Goal: Task Accomplishment & Management: Manage account settings

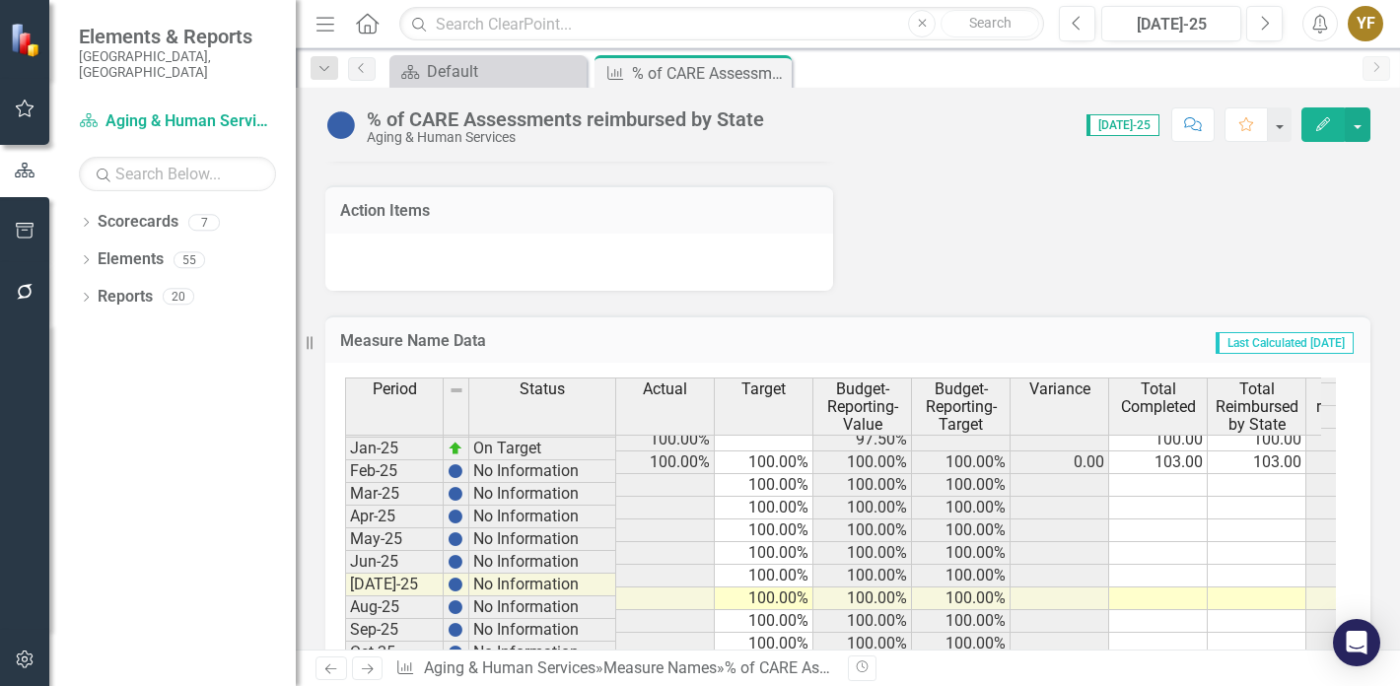
scroll to position [2720, 0]
click at [513, 81] on div "Default" at bounding box center [492, 71] width 130 height 25
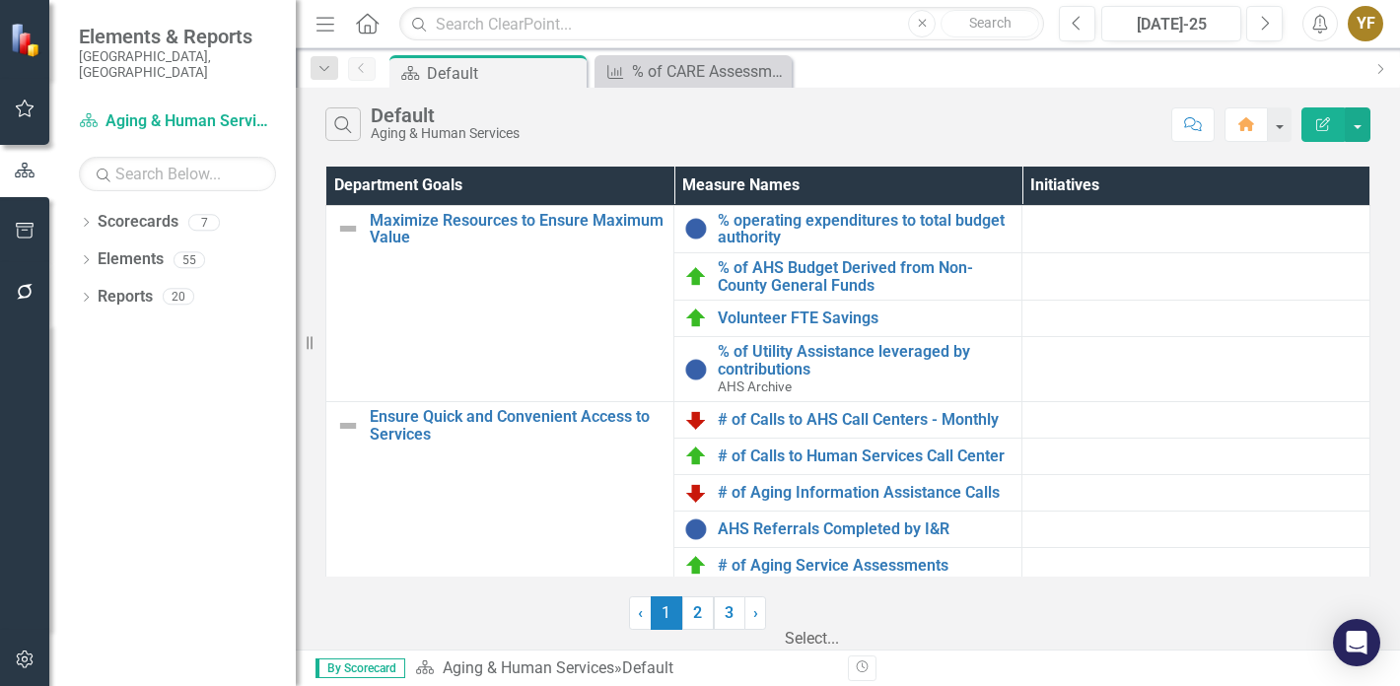
click at [904, 614] on div at bounding box center [885, 613] width 197 height 27
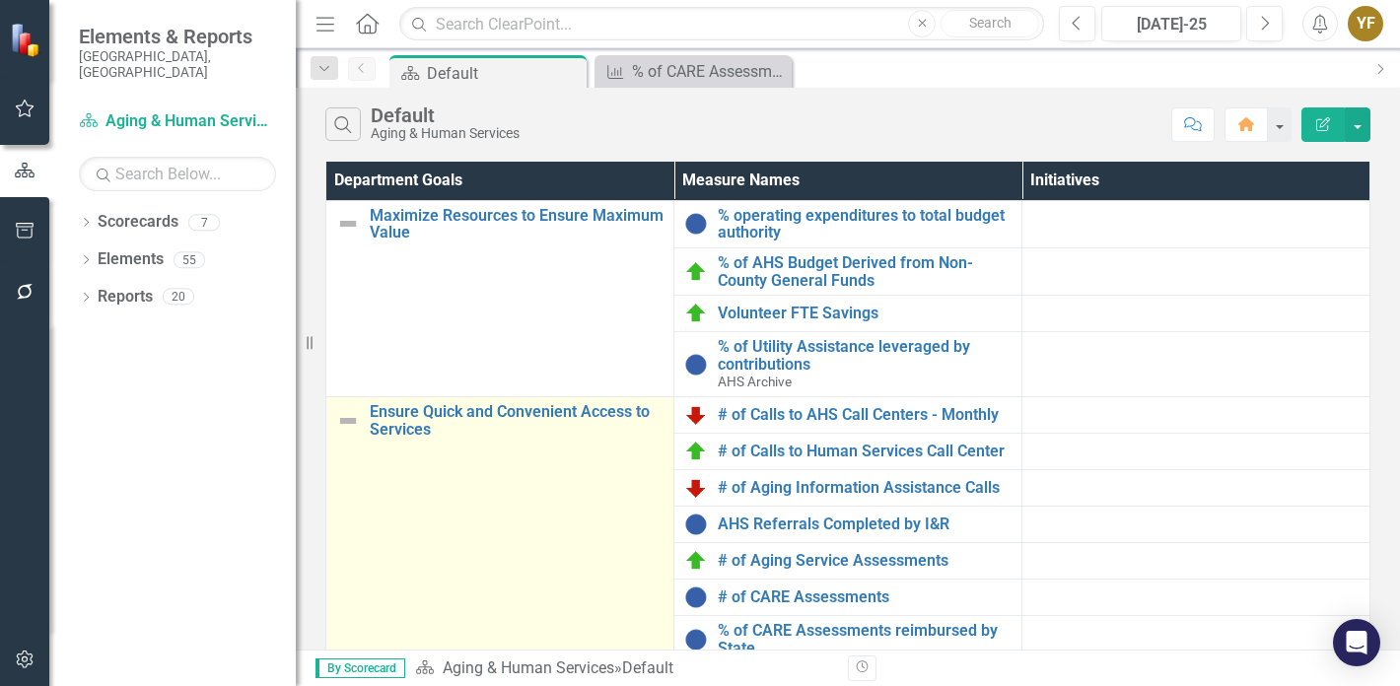
scroll to position [394, 0]
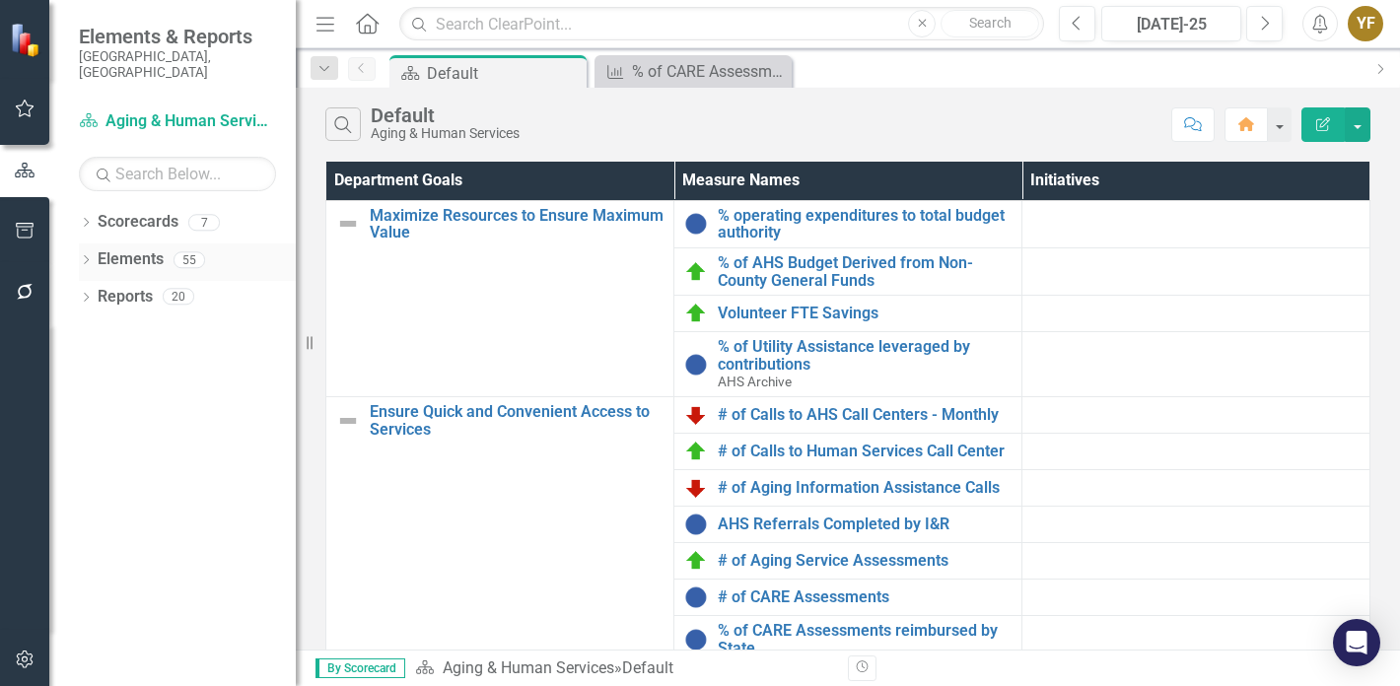
click at [87, 244] on div "Dropdown Elements 55" at bounding box center [187, 262] width 217 height 37
click at [85, 256] on icon "Dropdown" at bounding box center [86, 261] width 14 height 11
click at [149, 323] on link "Measure Name Measure" at bounding box center [123, 334] width 90 height 23
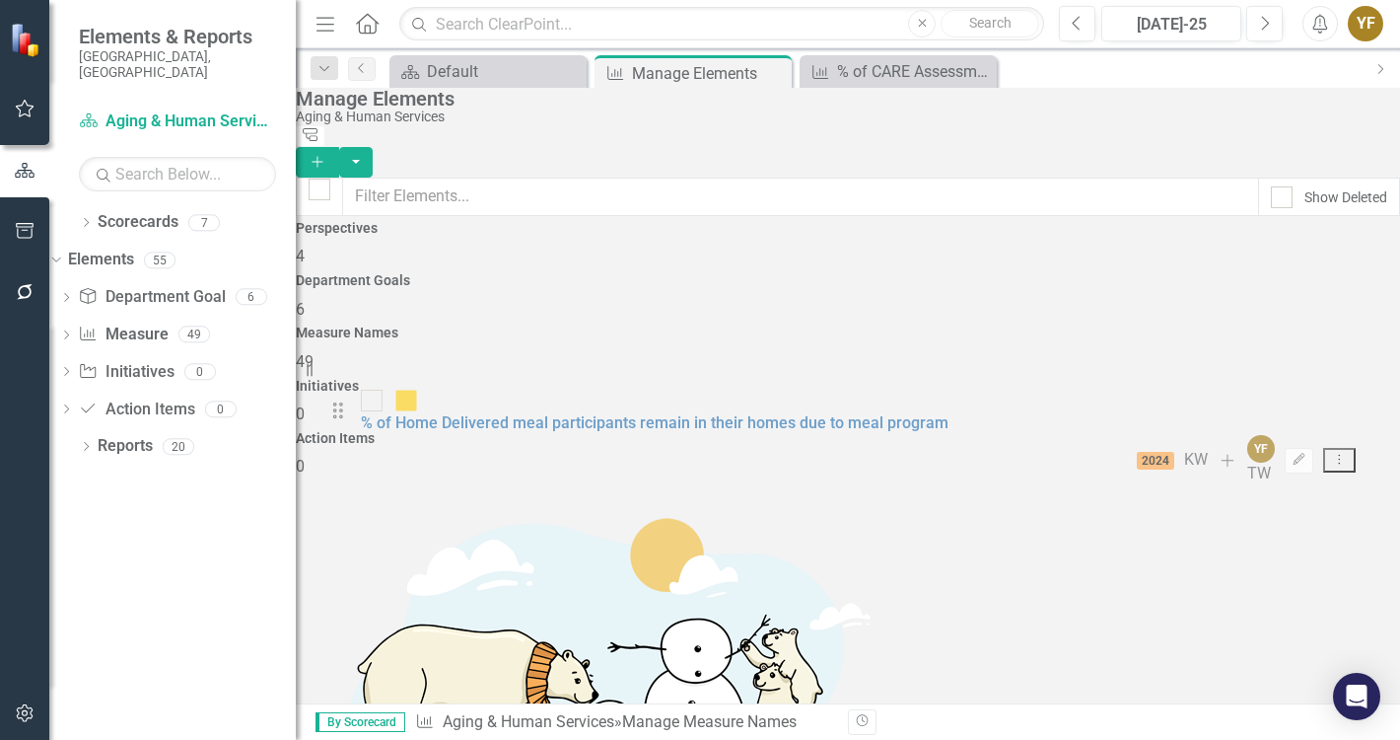
scroll to position [1377, 0]
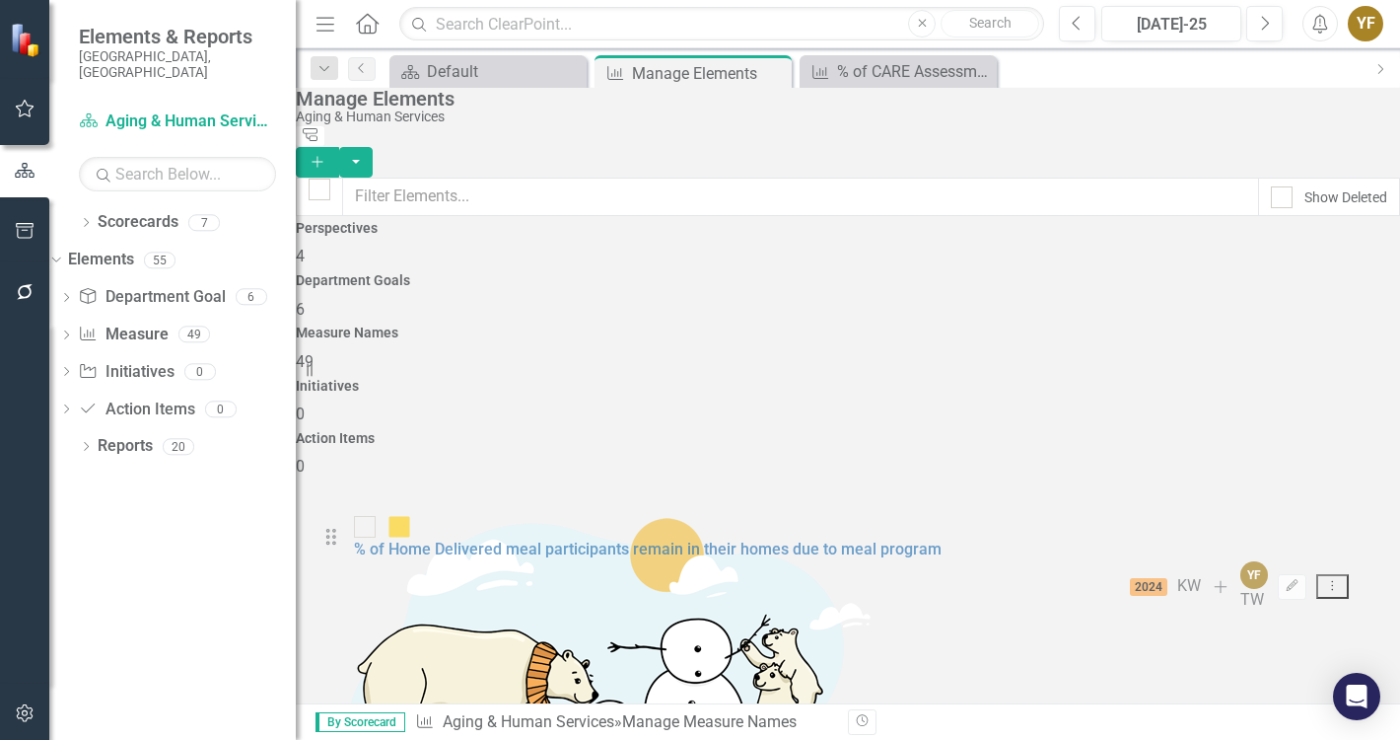
drag, startPoint x: 351, startPoint y: 513, endPoint x: 344, endPoint y: 546, distance: 34.2
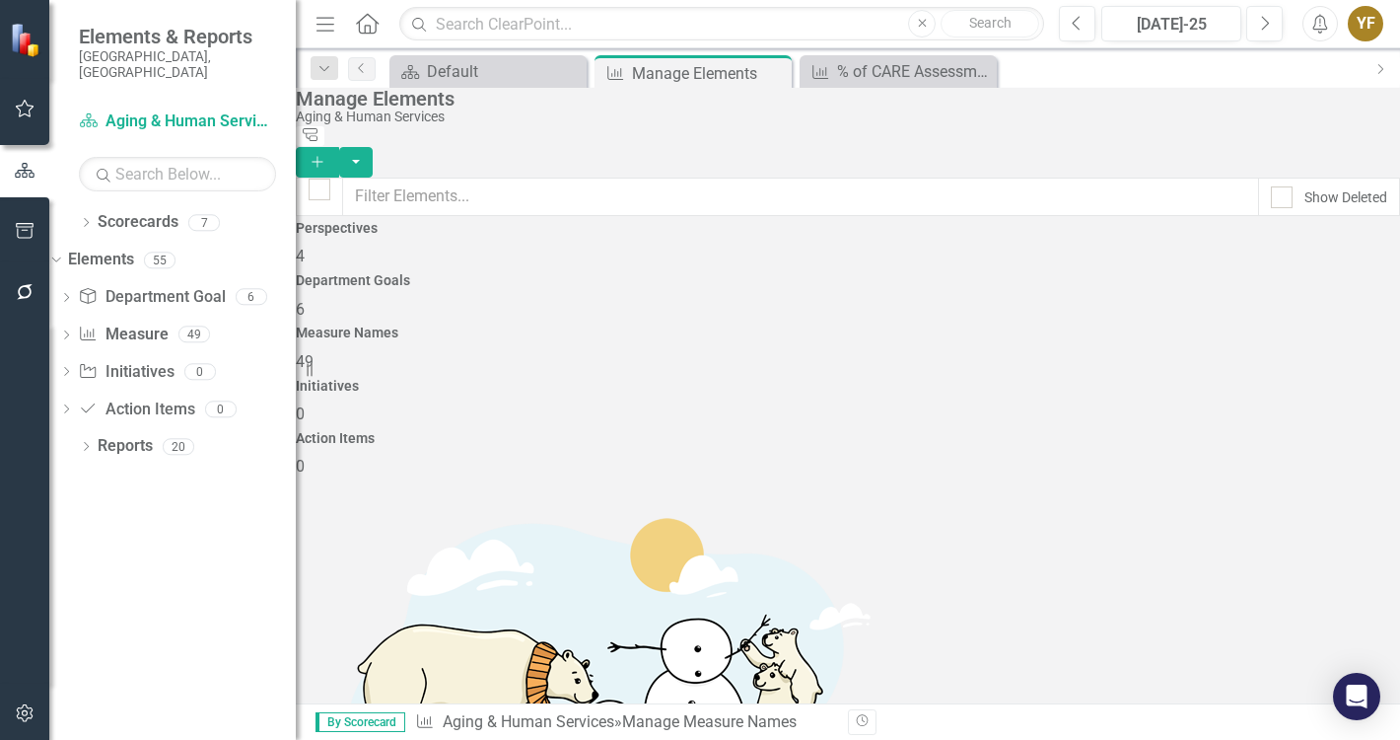
scroll to position [1874, 0]
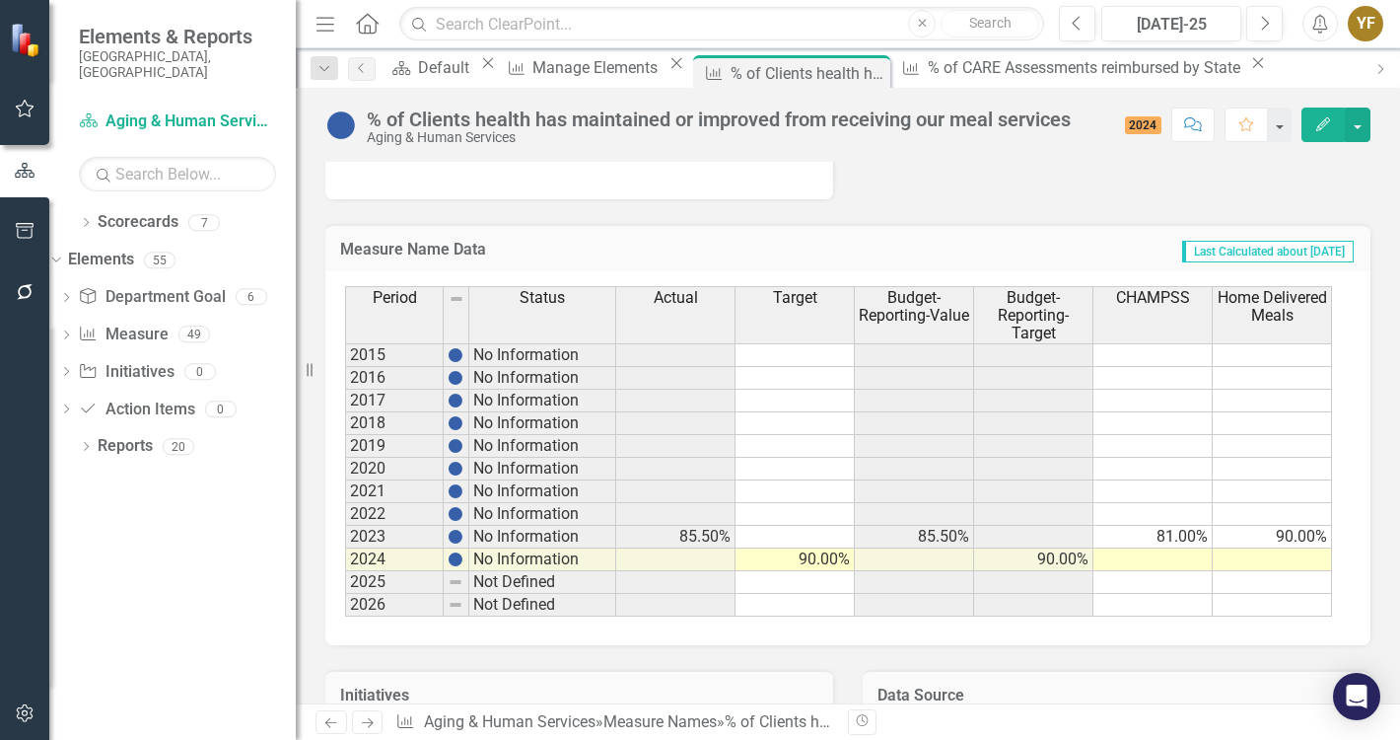
scroll to position [986, 0]
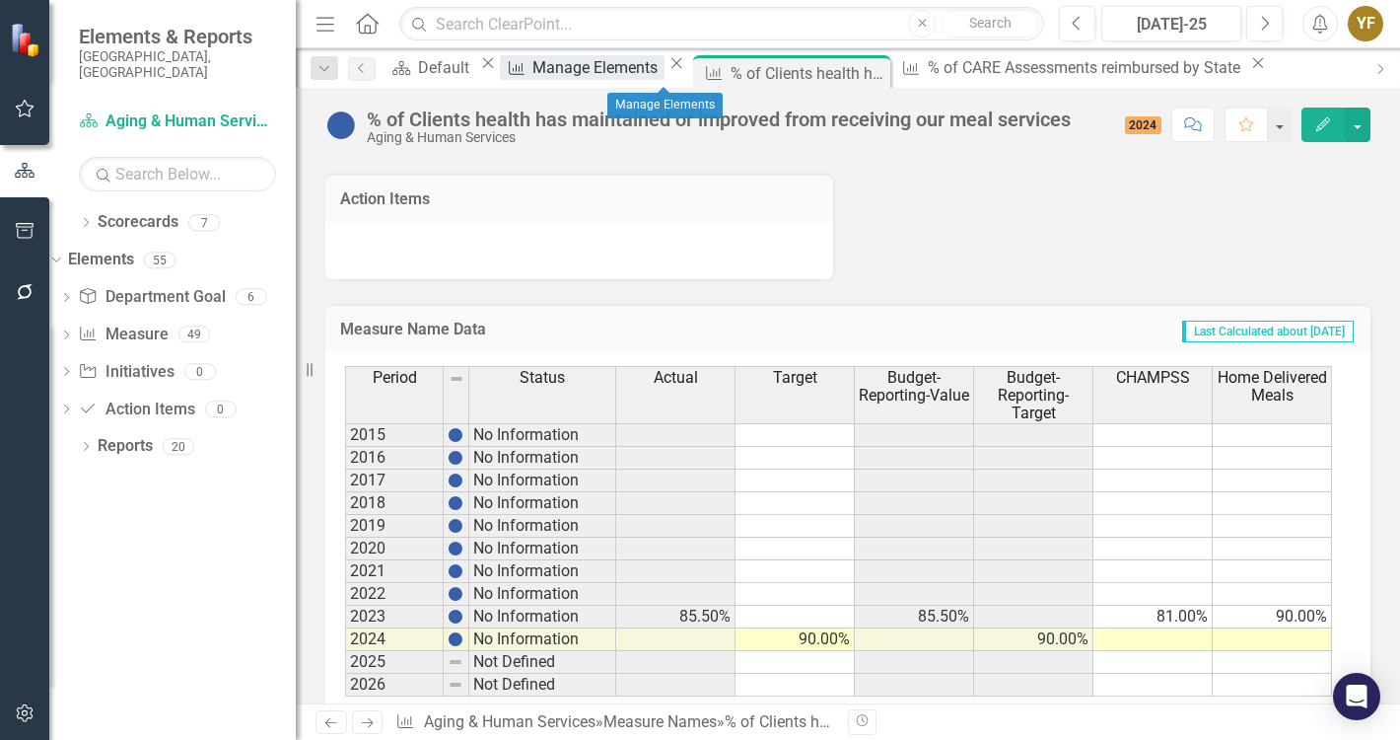
click at [659, 69] on div "Manage Elements" at bounding box center [598, 67] width 131 height 25
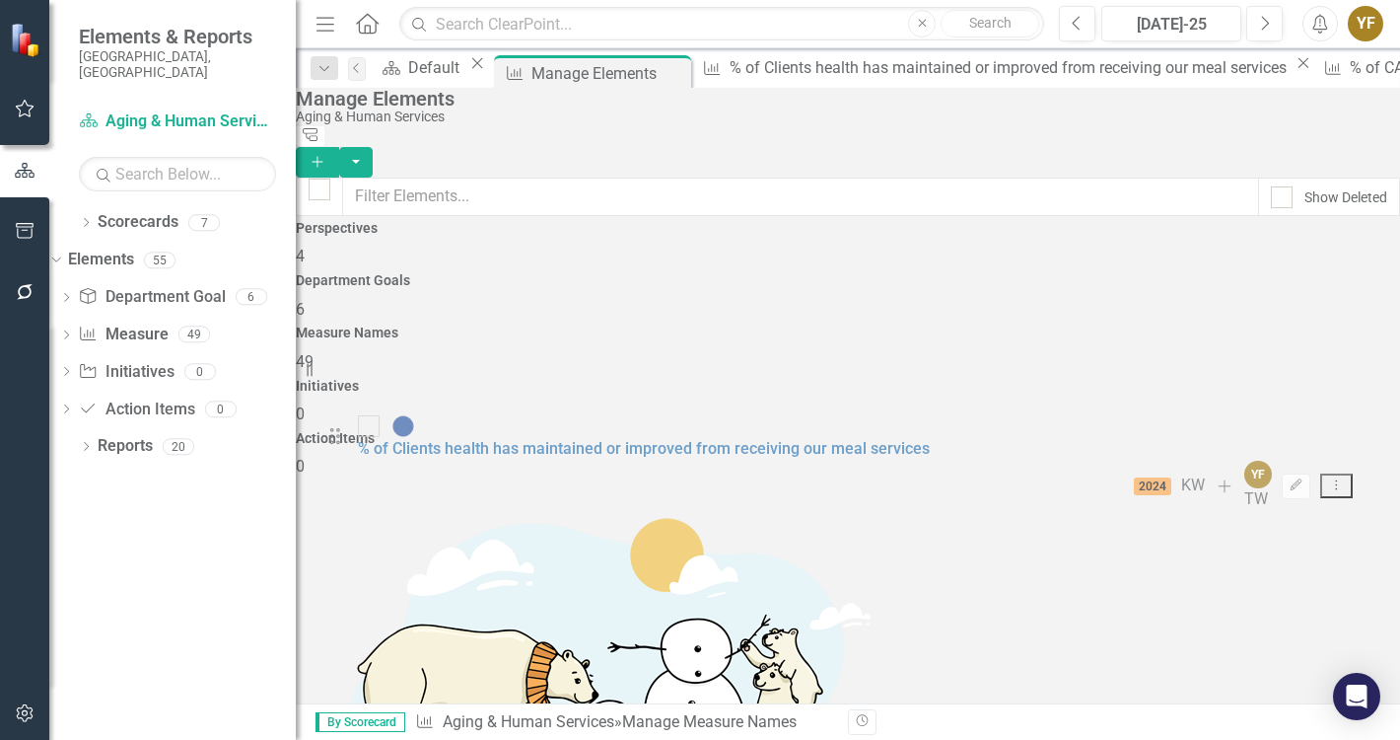
scroll to position [1519, 0]
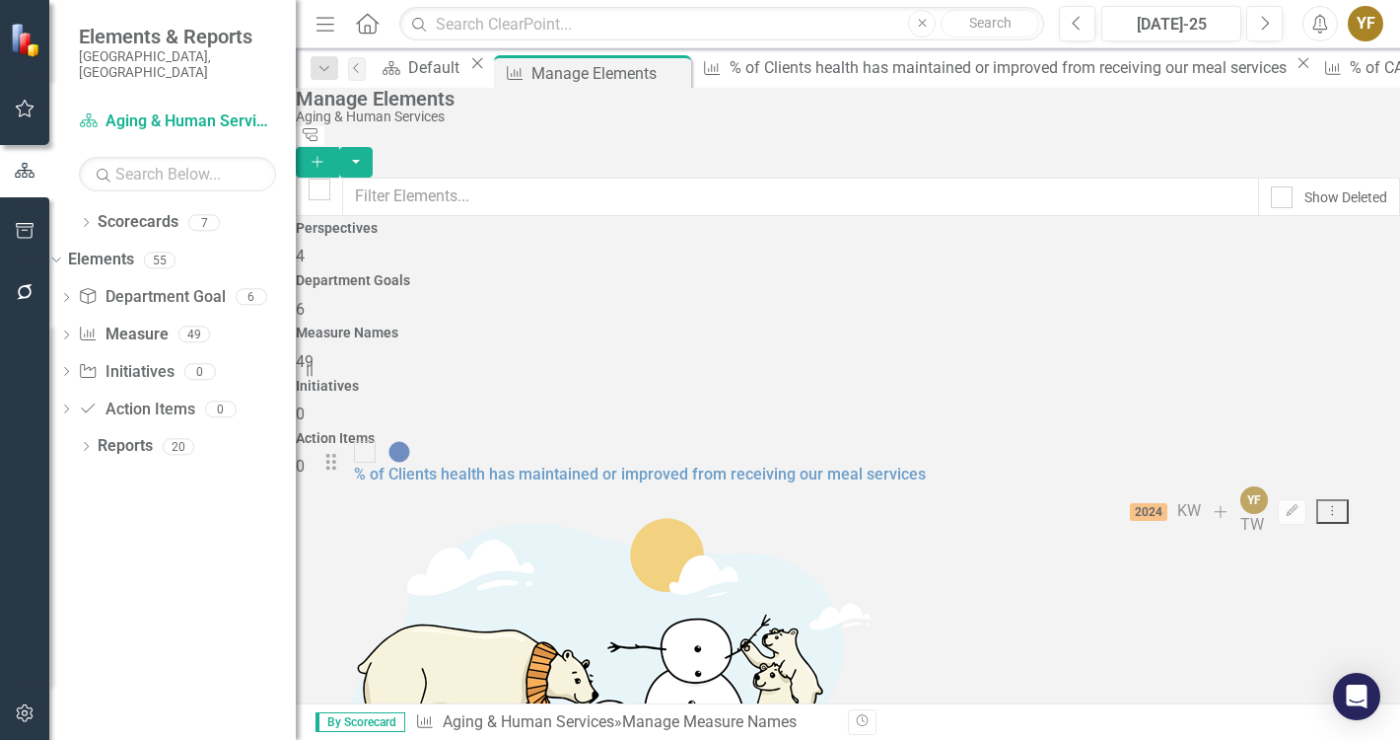
drag, startPoint x: 350, startPoint y: 496, endPoint x: 344, endPoint y: 465, distance: 31.1
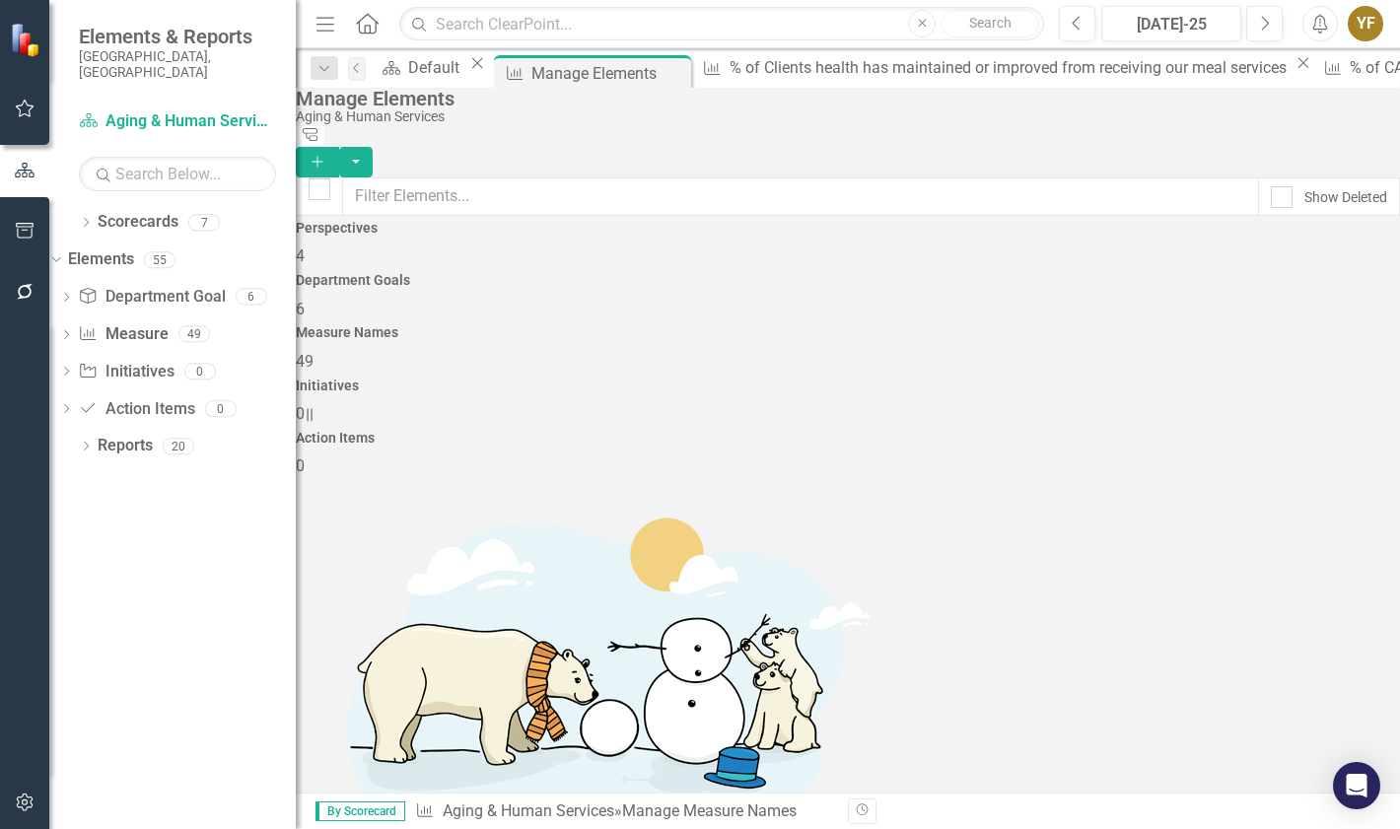
scroll to position [1282, 0]
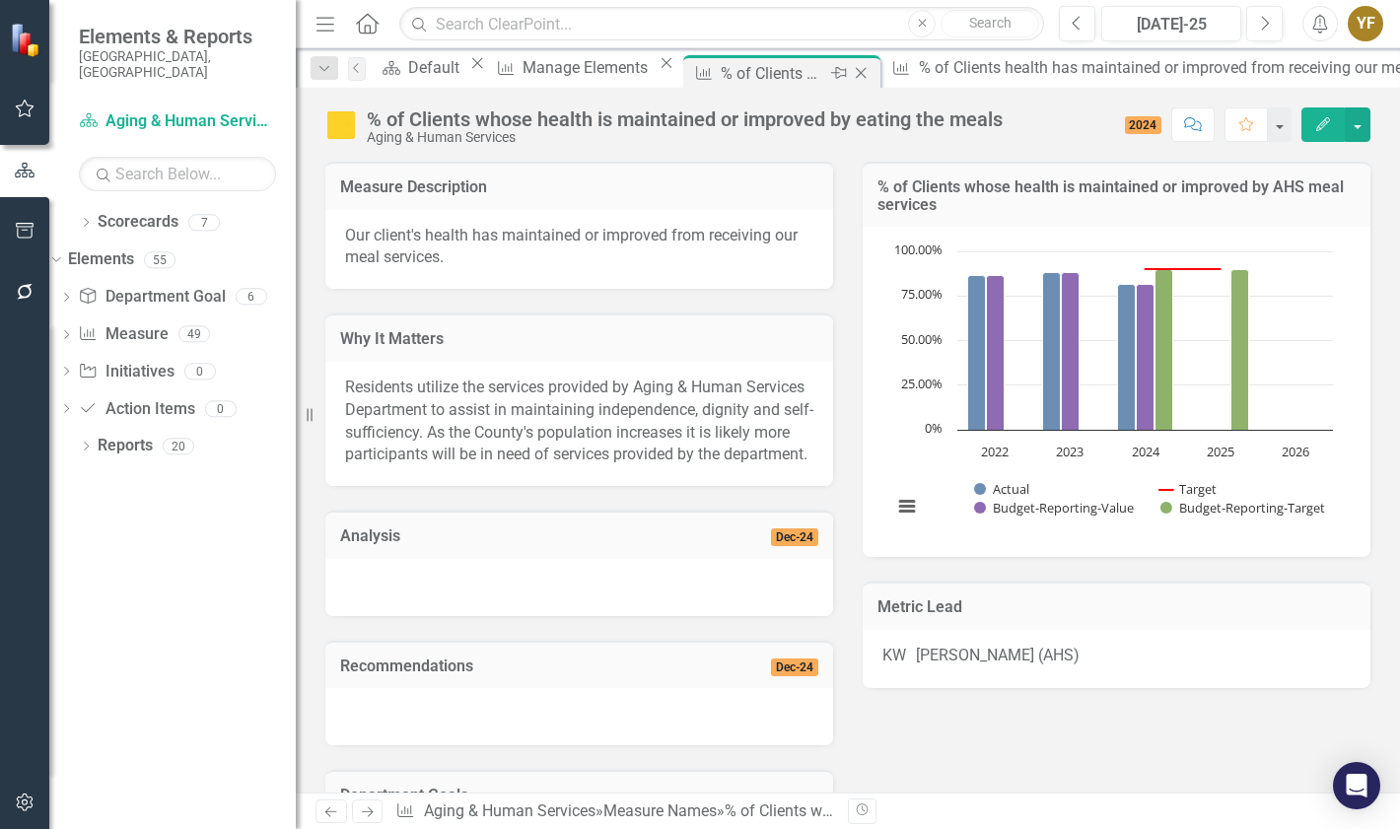
click at [870, 72] on icon "Close" at bounding box center [861, 73] width 20 height 16
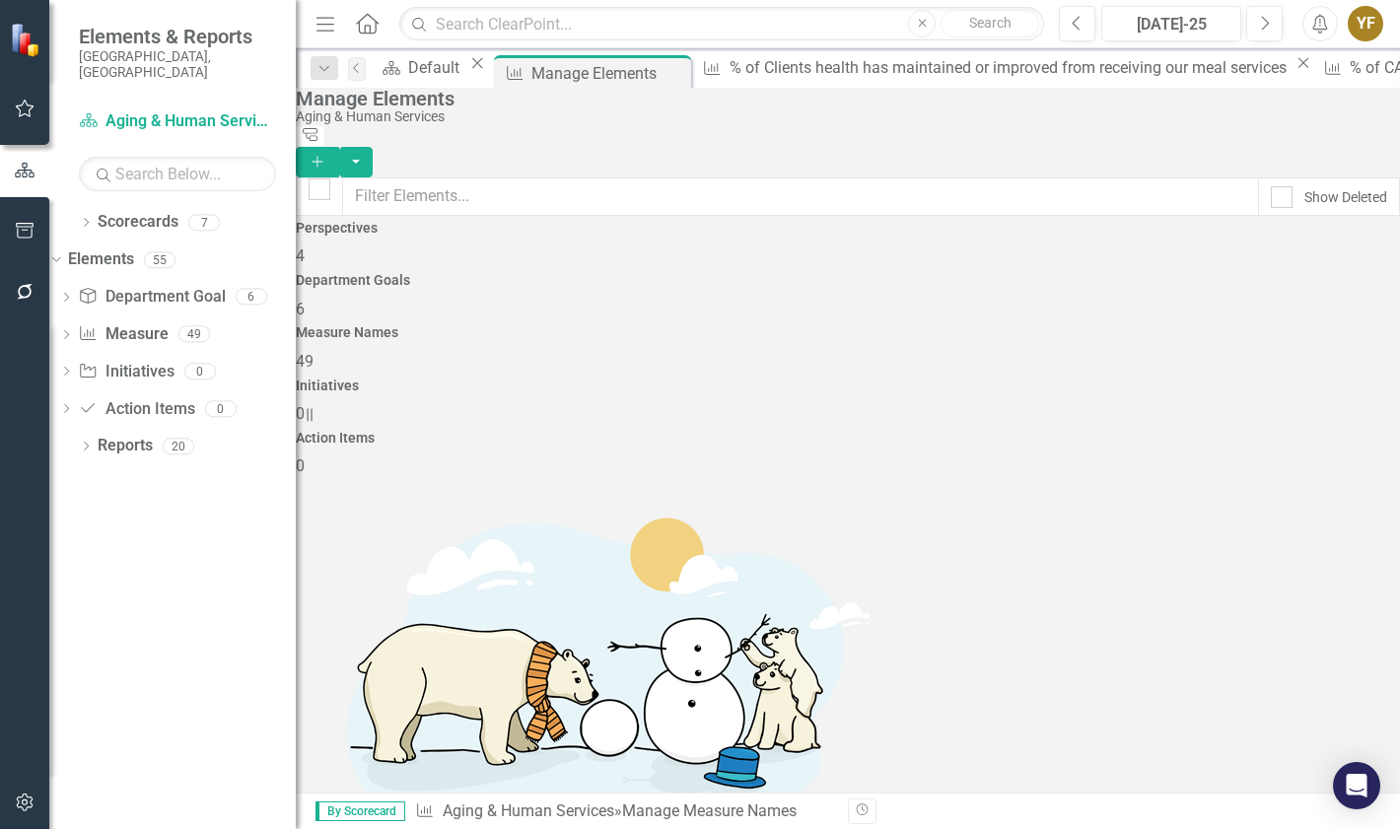
scroll to position [1381, 0]
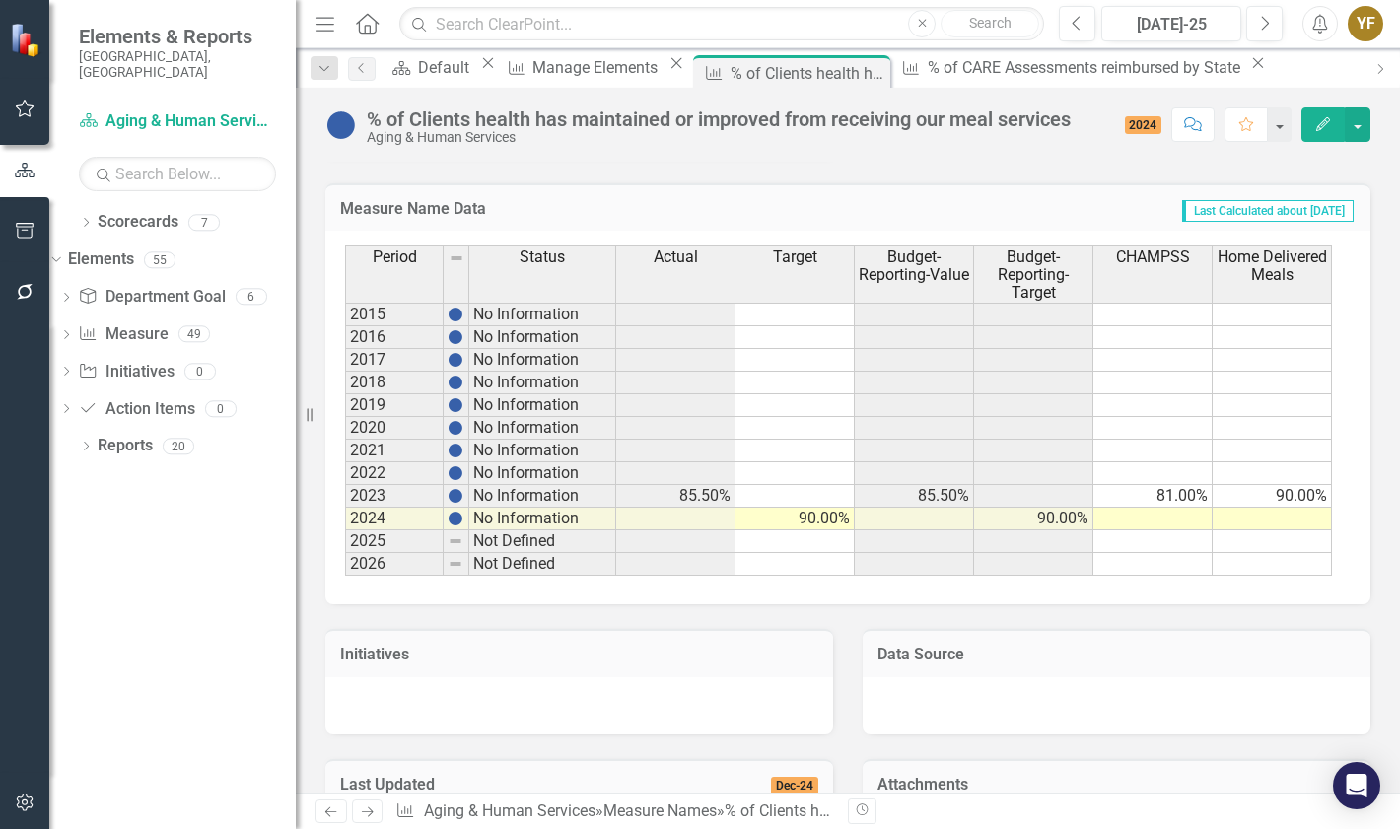
scroll to position [1085, 0]
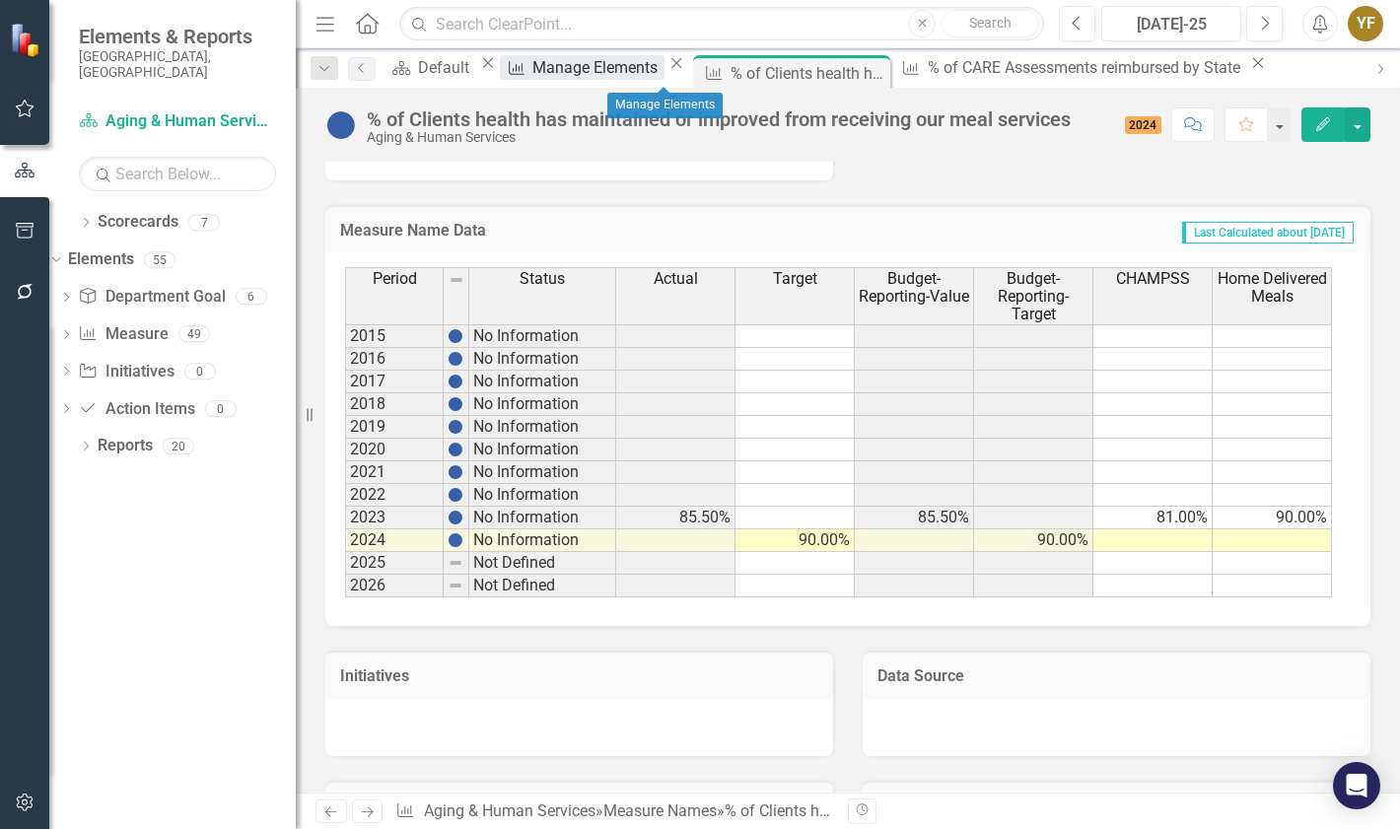
click at [641, 73] on div "Manage Elements" at bounding box center [598, 67] width 131 height 25
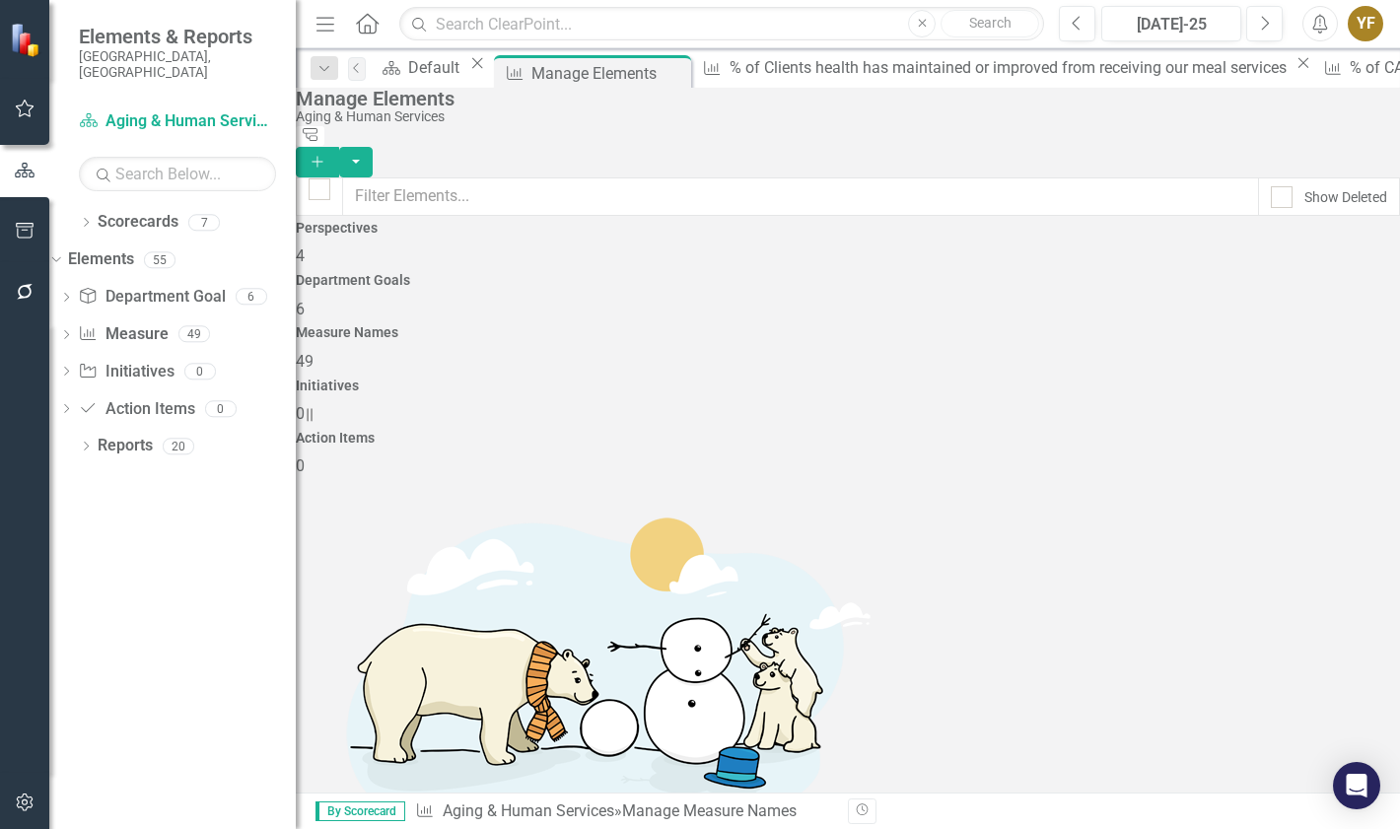
scroll to position [1381, 0]
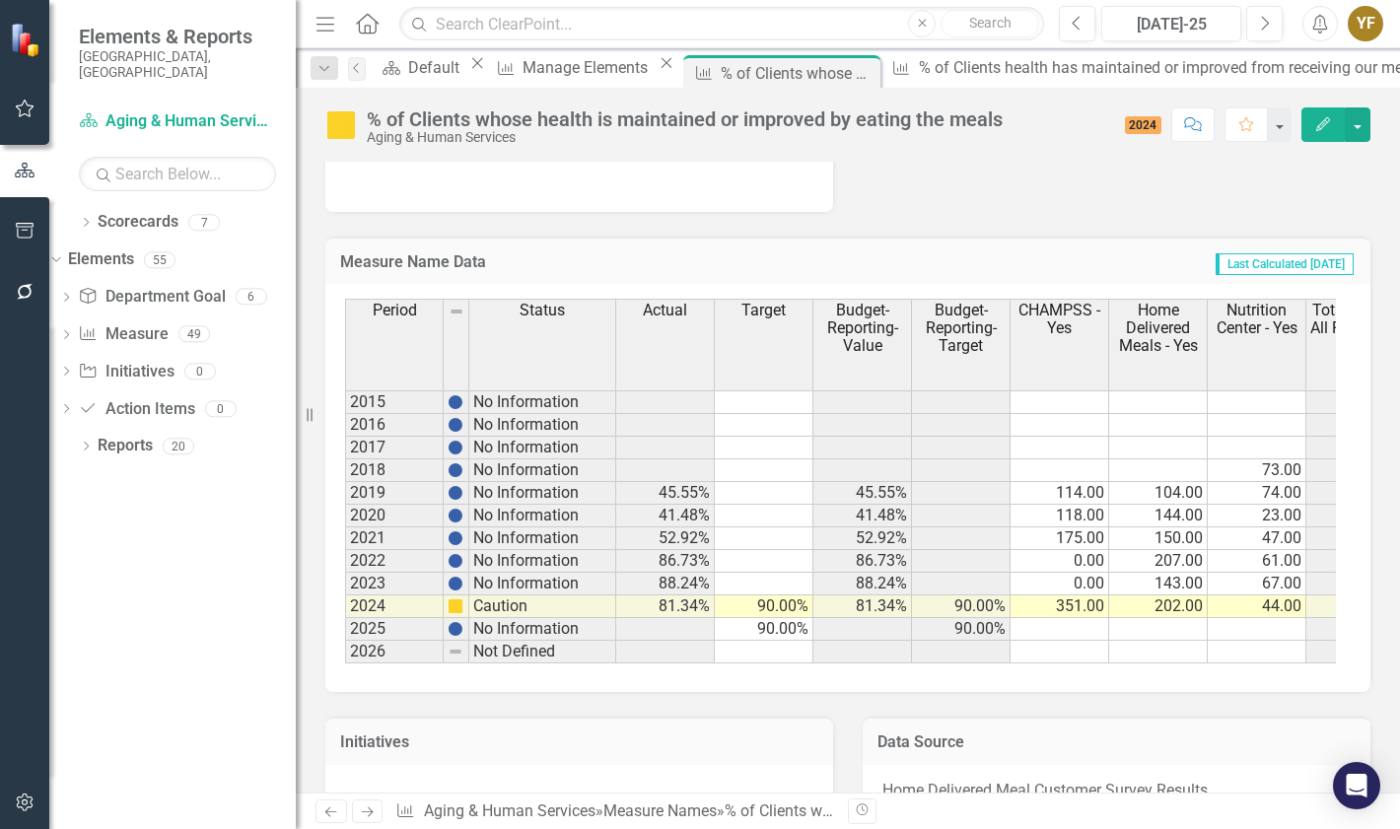
scroll to position [1183, 0]
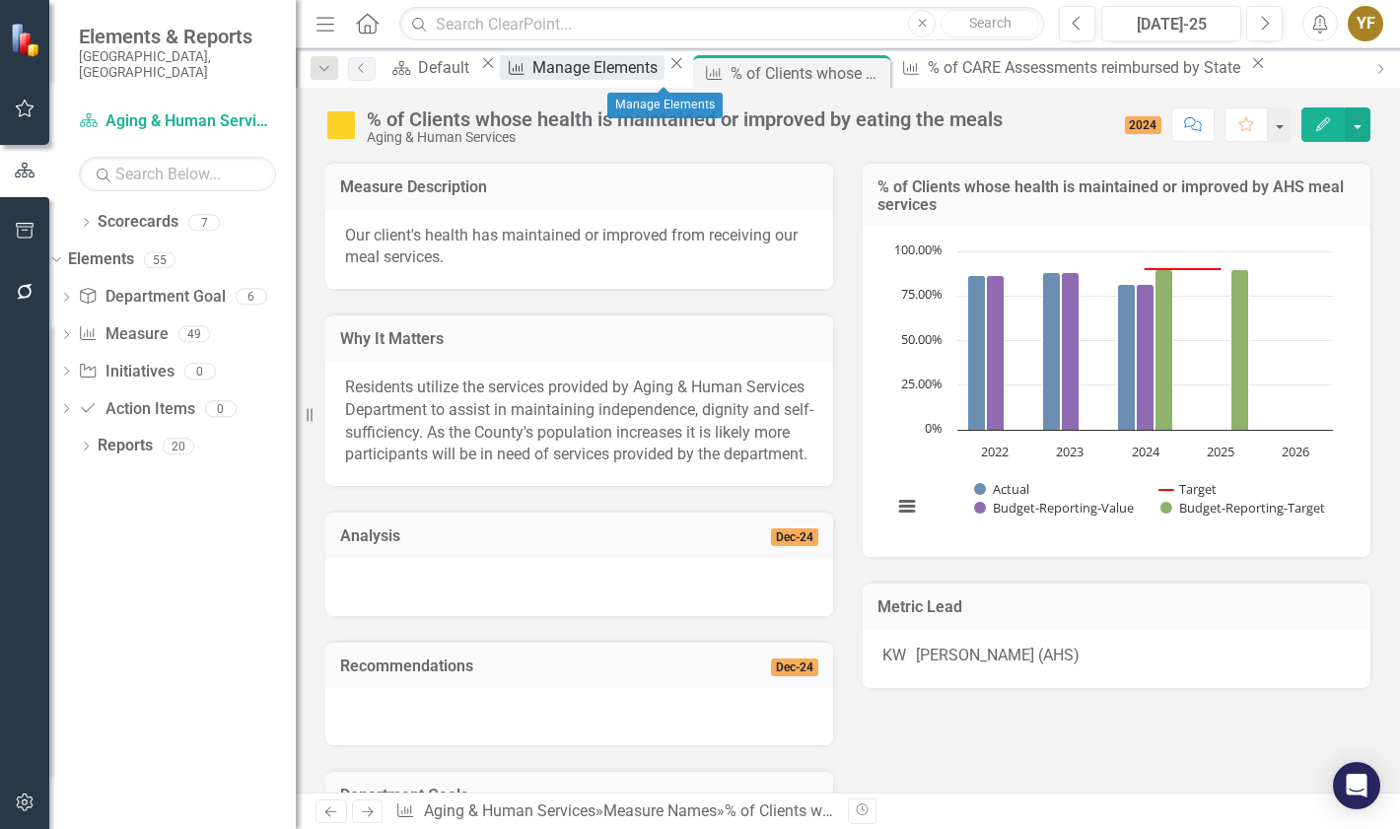
click at [661, 73] on div "Manage Elements" at bounding box center [598, 67] width 131 height 25
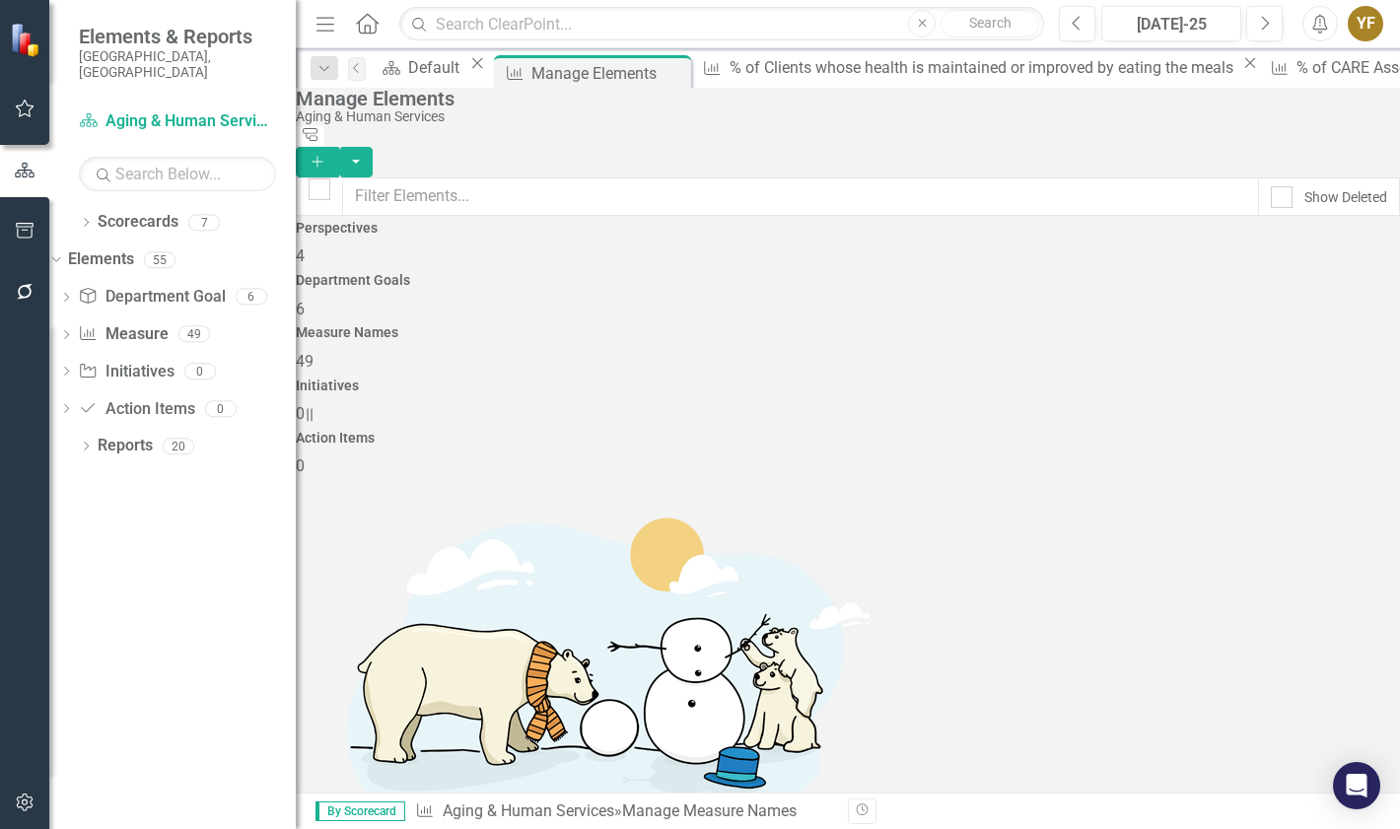
scroll to position [1479, 0]
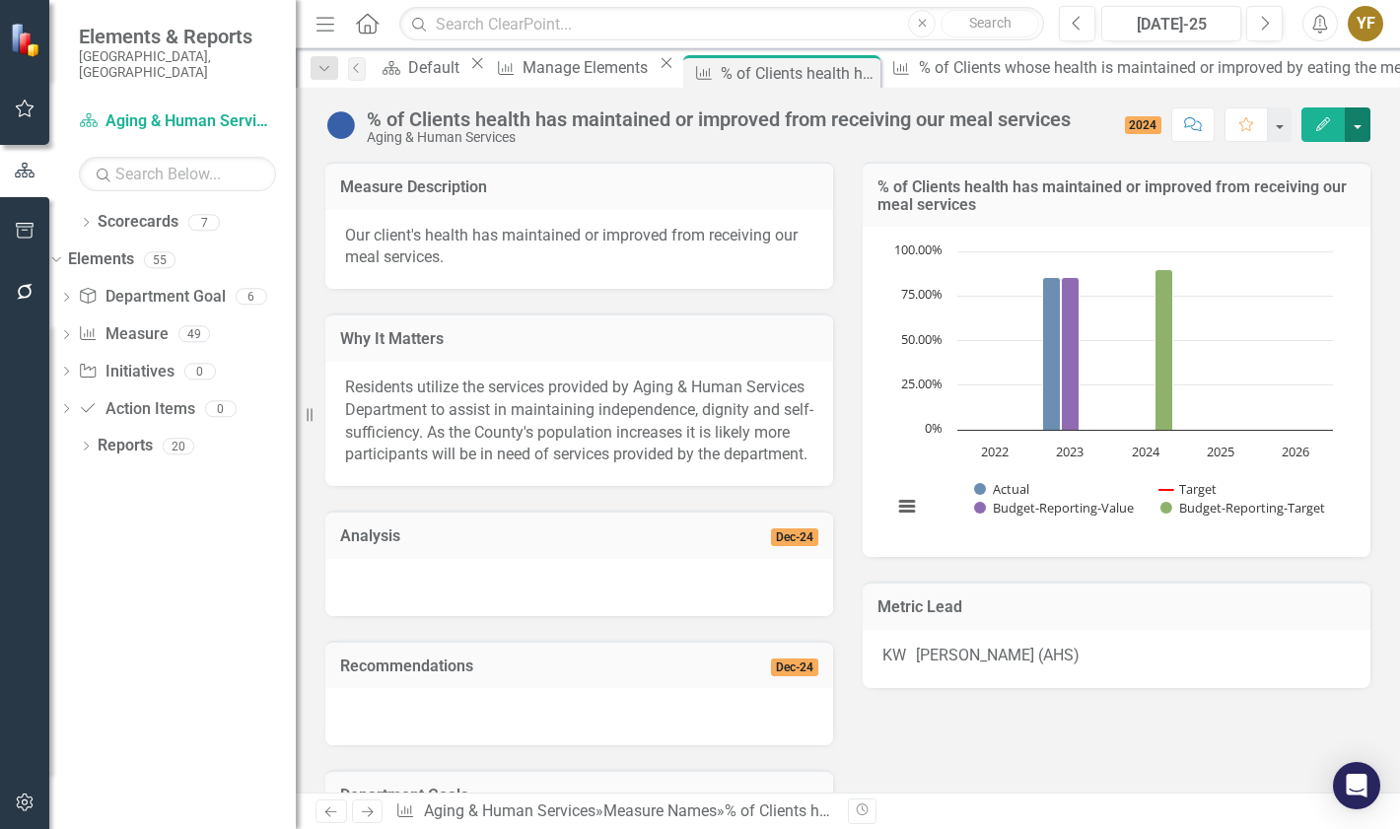
drag, startPoint x: 1362, startPoint y: 127, endPoint x: 1327, endPoint y: 130, distance: 34.6
click at [1360, 127] on button "button" at bounding box center [1358, 124] width 26 height 35
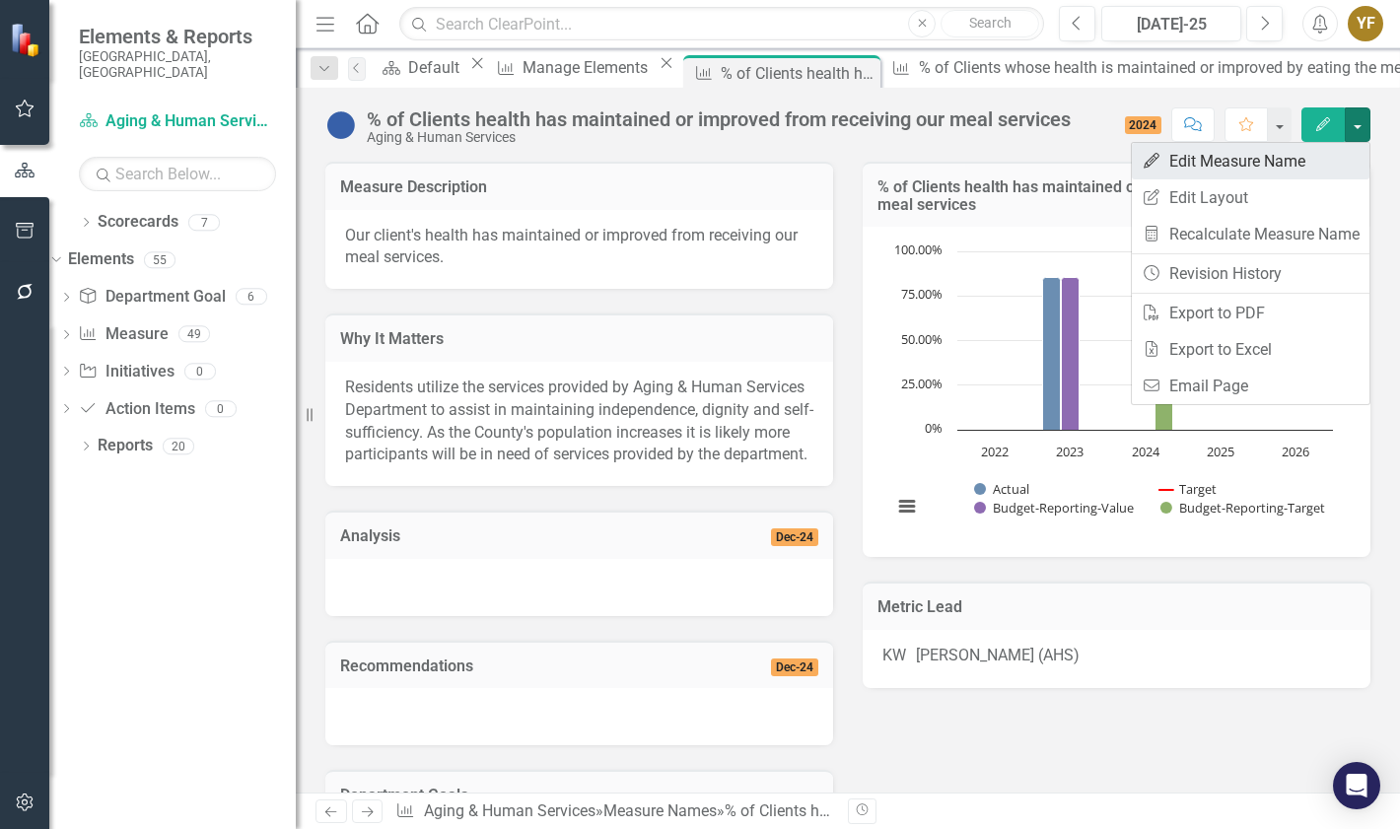
click at [1197, 159] on link "Edit Edit Measure Name" at bounding box center [1251, 161] width 238 height 36
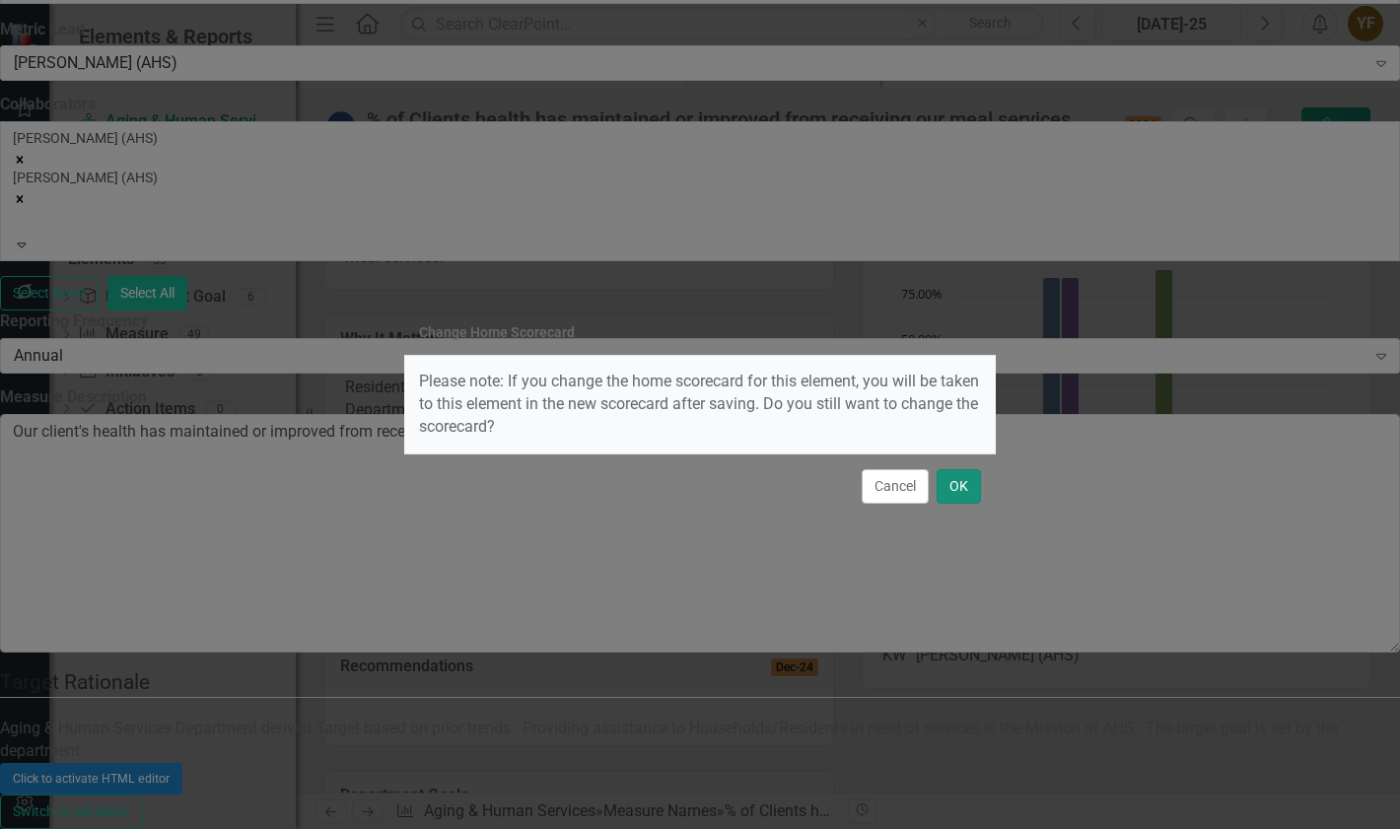
click at [956, 477] on button "OK" at bounding box center [959, 486] width 44 height 35
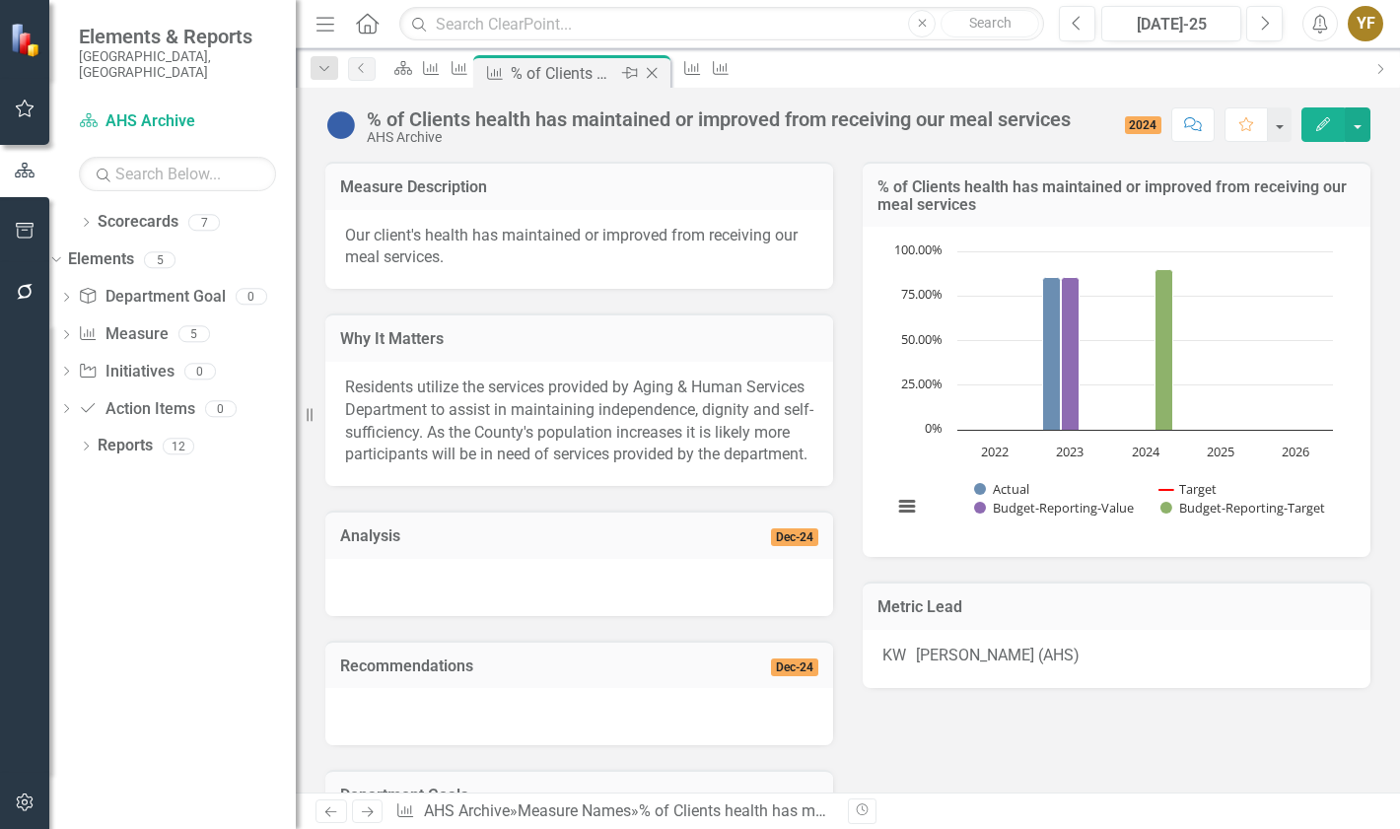
click at [662, 71] on icon "Close" at bounding box center [652, 73] width 20 height 16
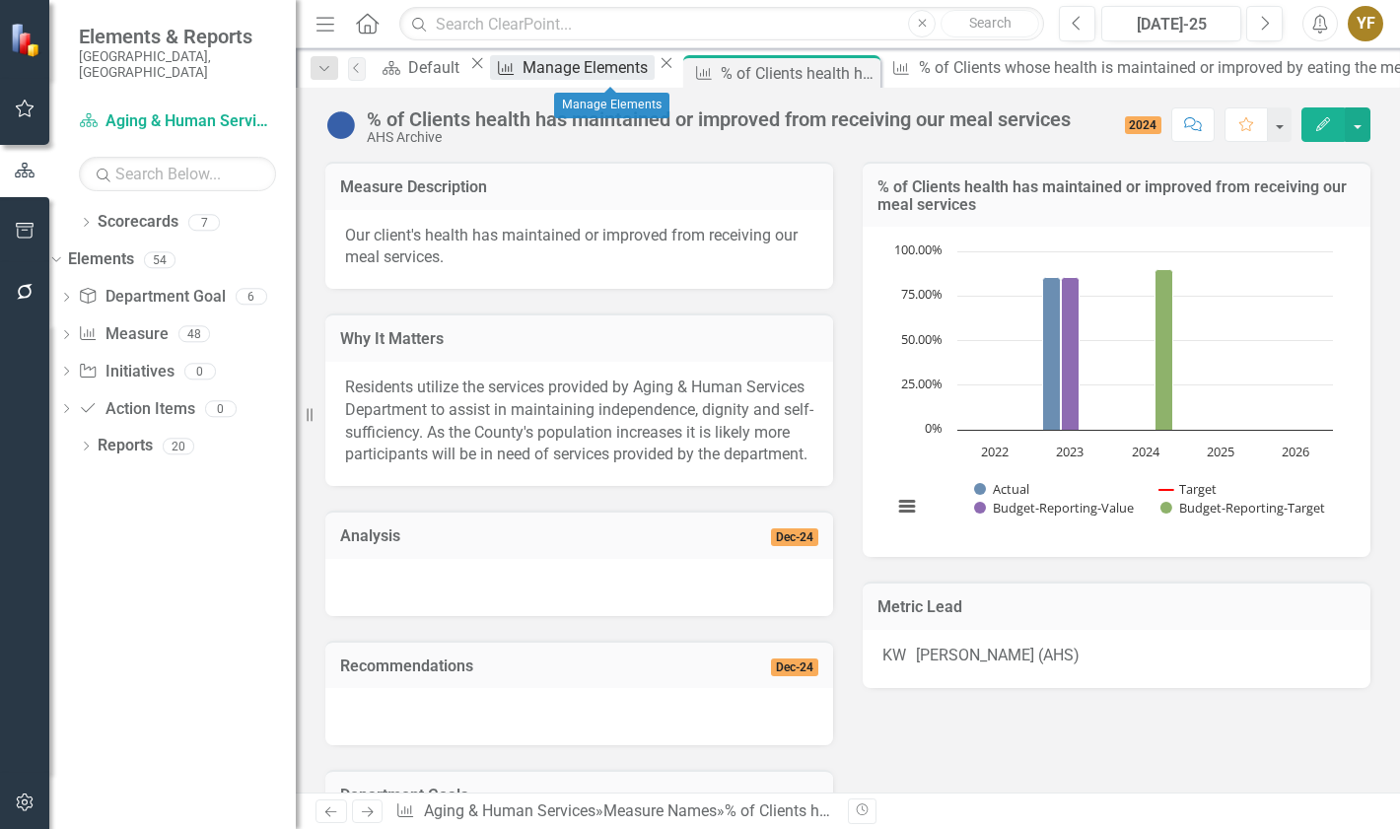
click at [612, 73] on div "Manage Elements" at bounding box center [588, 67] width 131 height 25
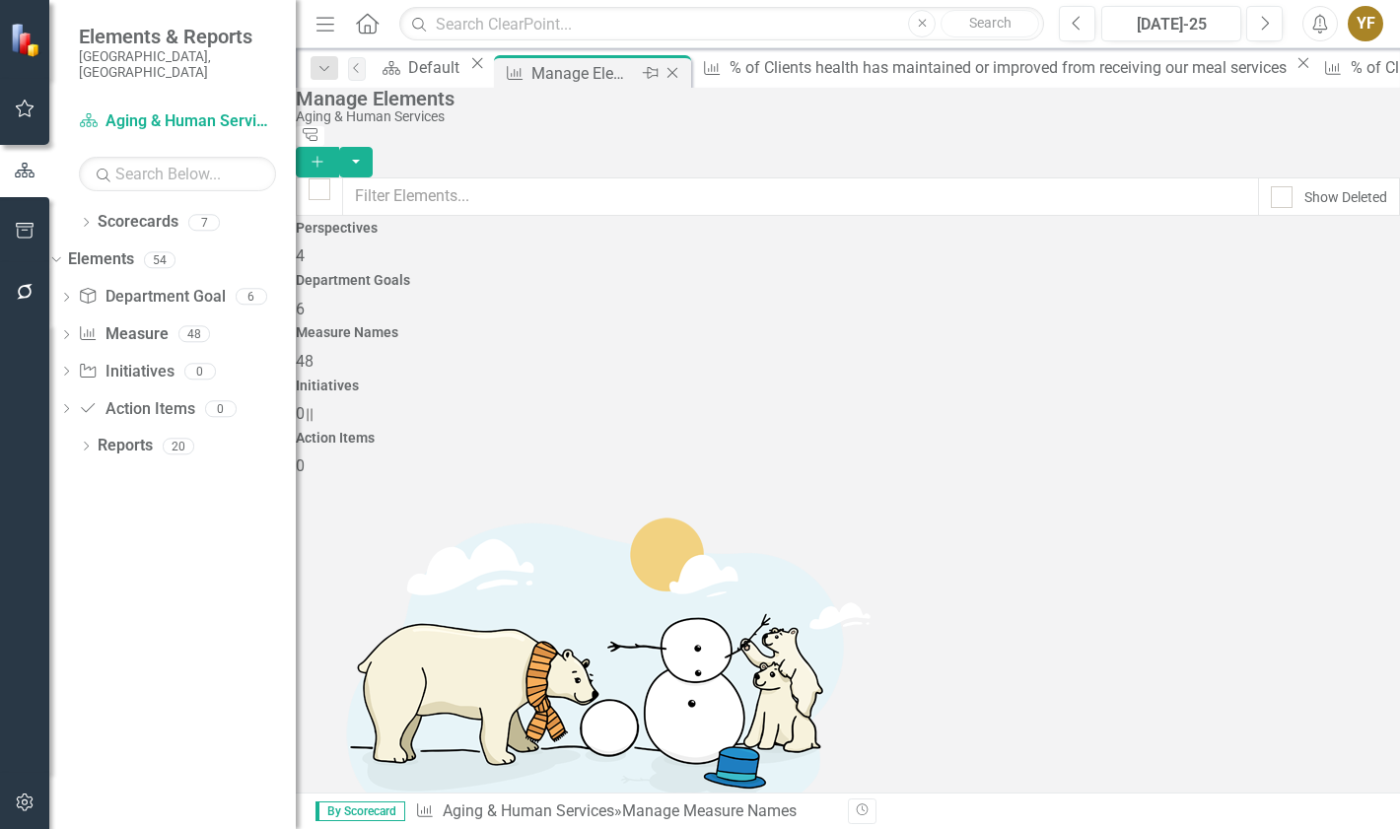
click at [679, 69] on icon at bounding box center [673, 73] width 11 height 11
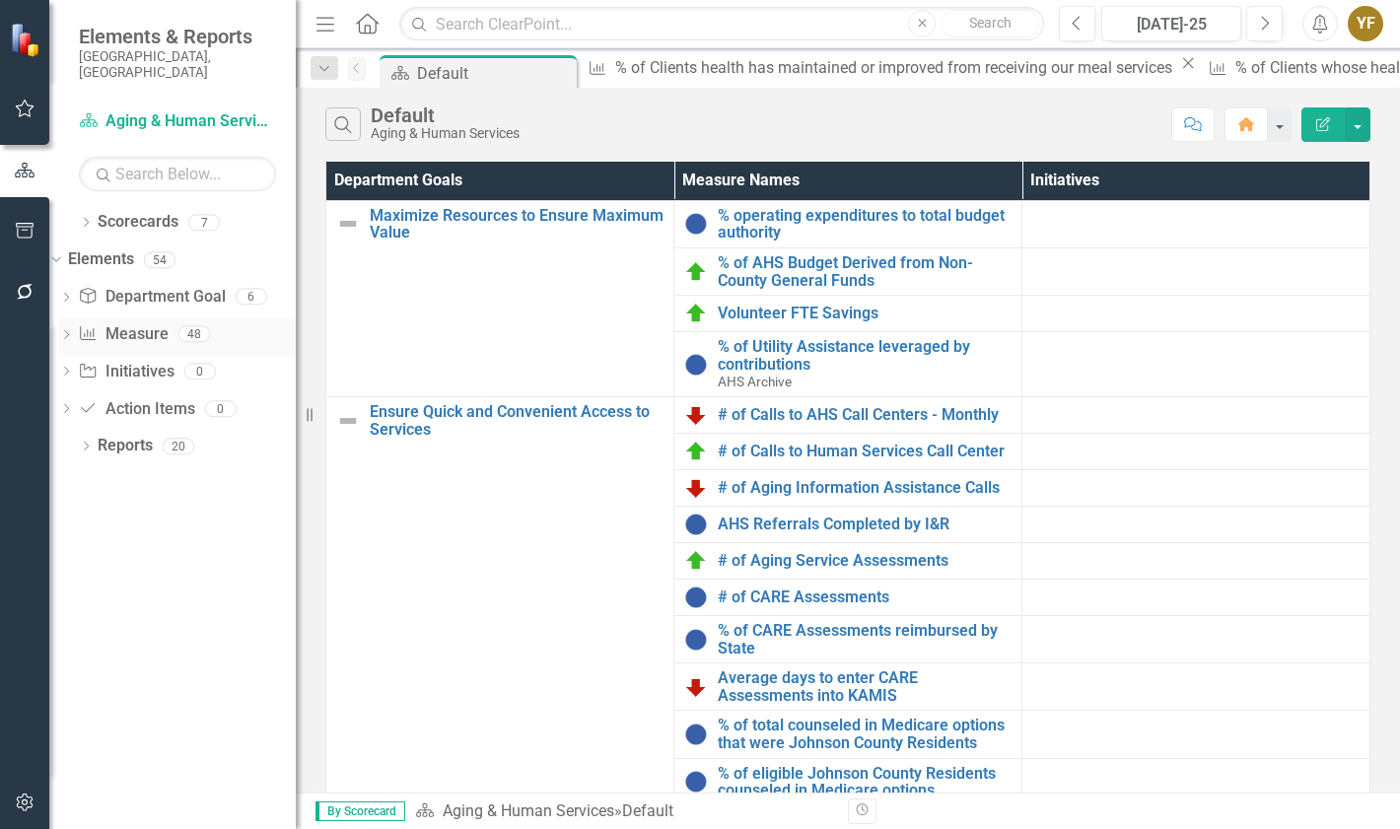
click at [158, 323] on link "Measure Name Measure" at bounding box center [123, 334] width 90 height 23
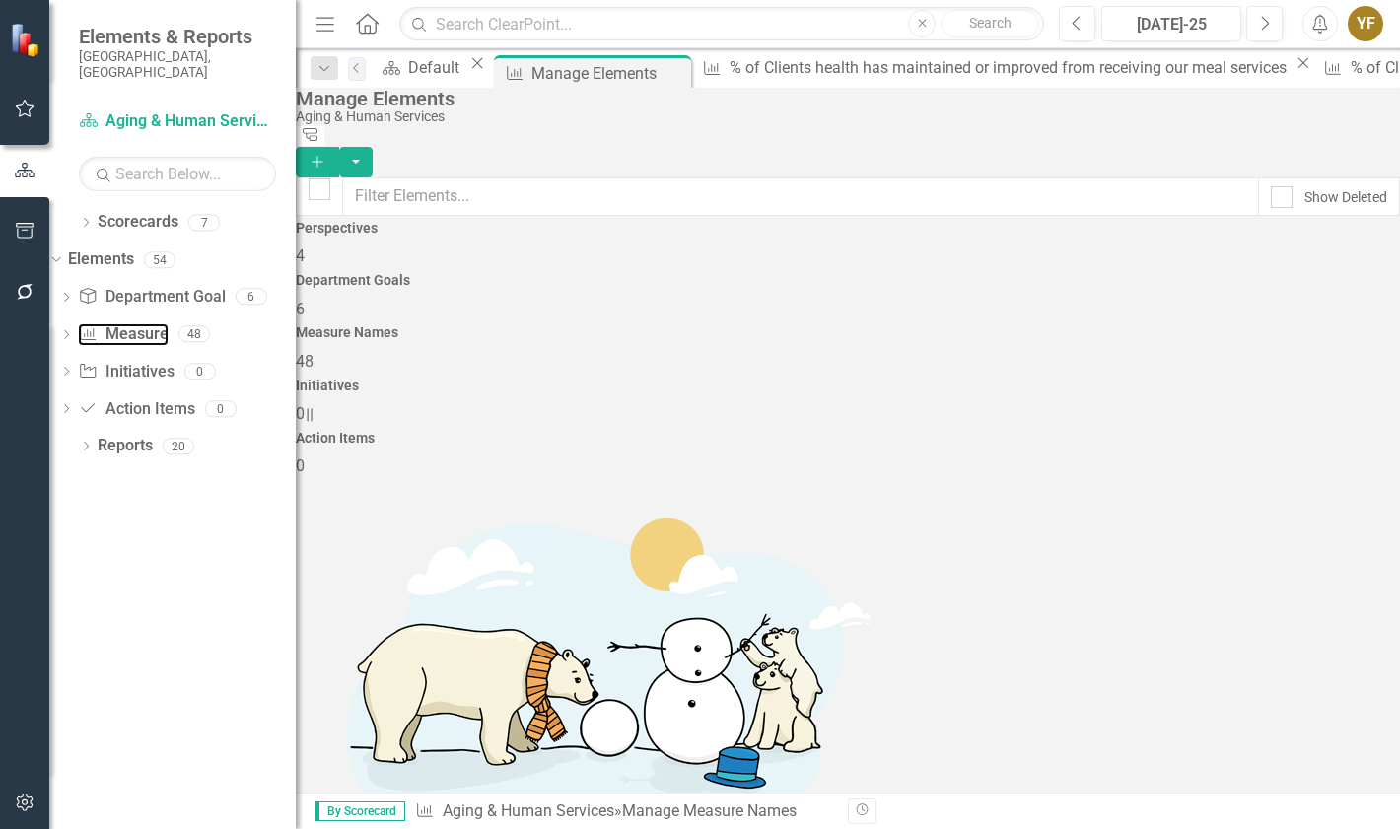
scroll to position [99, 0]
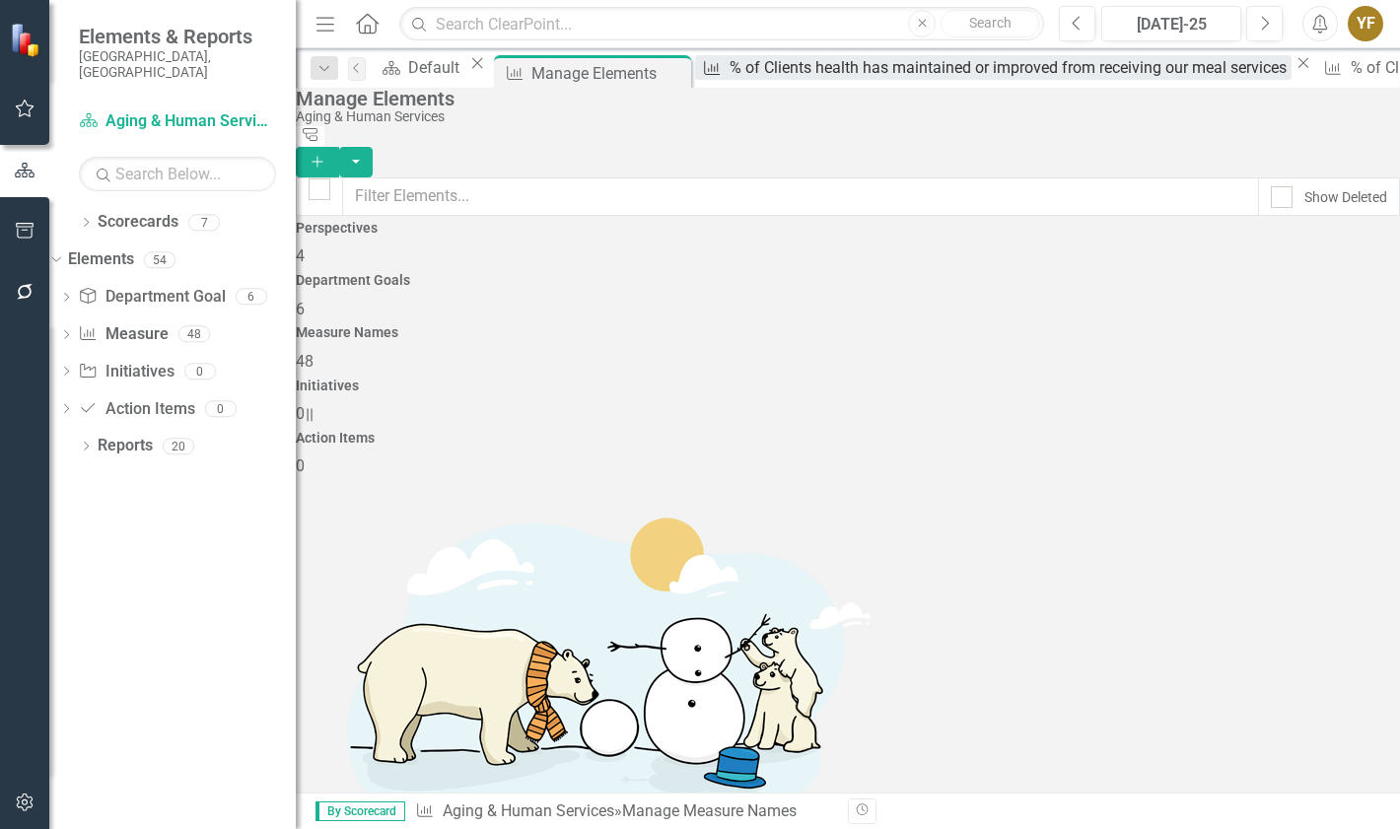
click at [815, 78] on div "% of Clients health has maintained or improved from receiving our meal services" at bounding box center [1010, 67] width 561 height 25
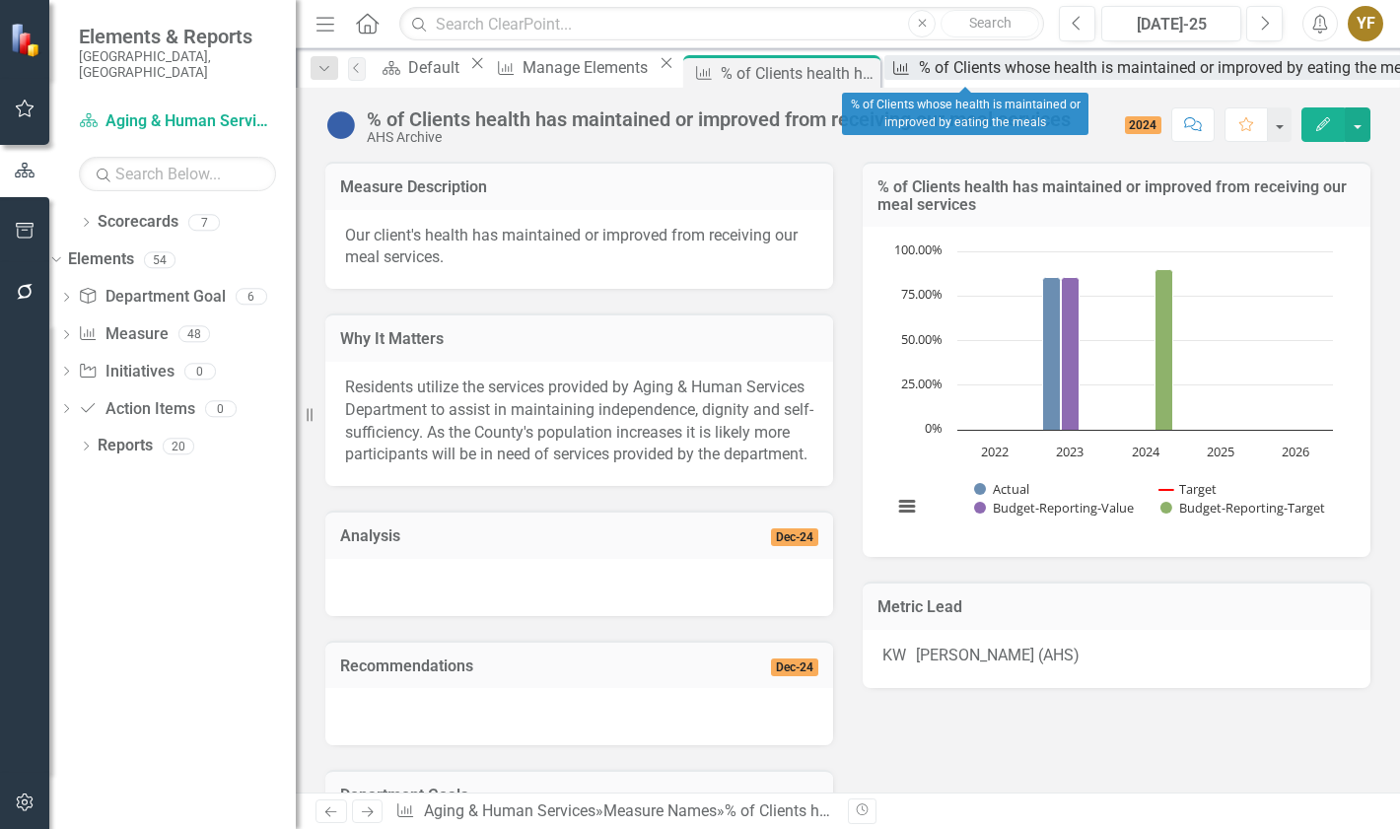
click at [966, 74] on div "% of Clients whose health is maintained or improved by eating the meals" at bounding box center [1173, 67] width 508 height 25
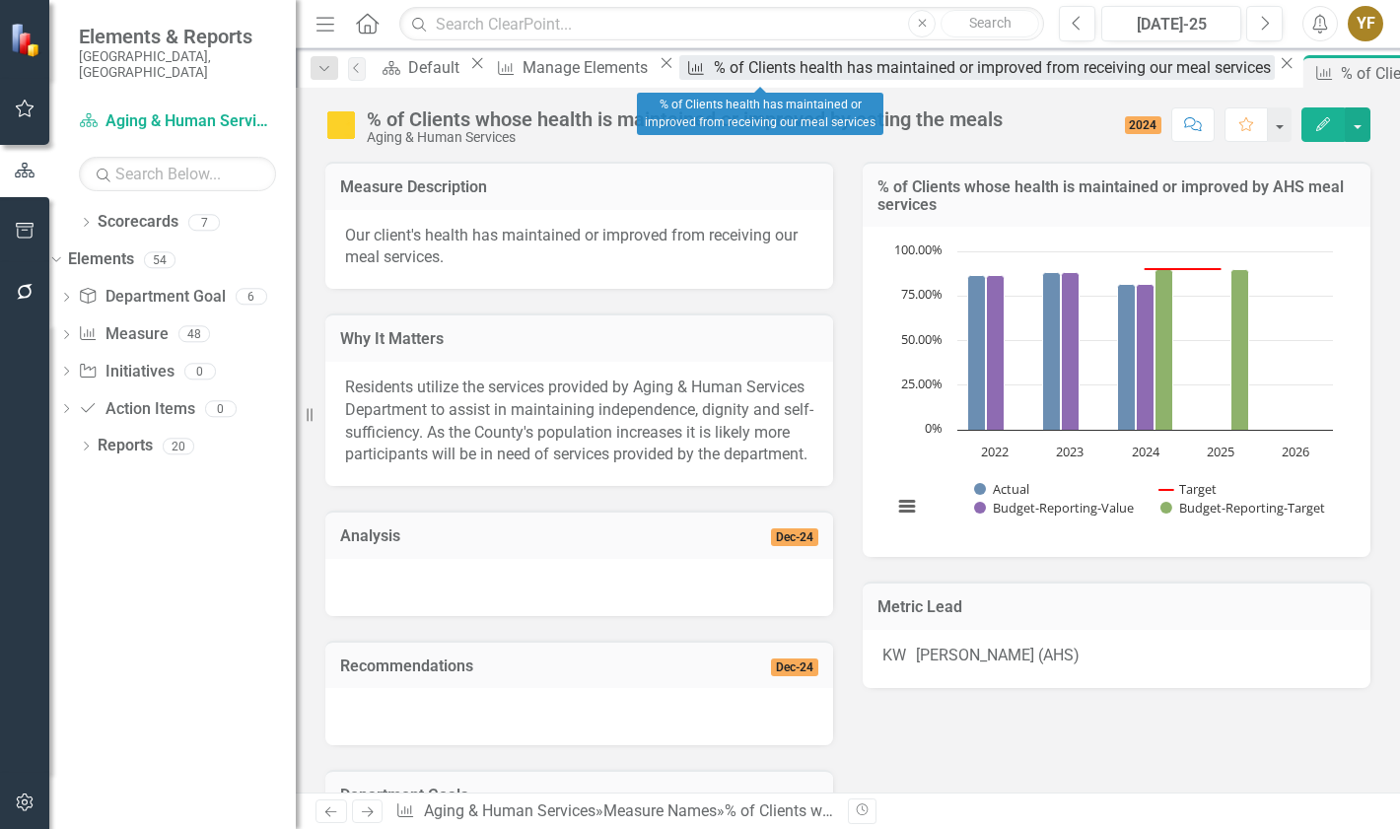
click at [761, 65] on div "% of Clients health has maintained or improved from receiving our meal services" at bounding box center [994, 67] width 561 height 25
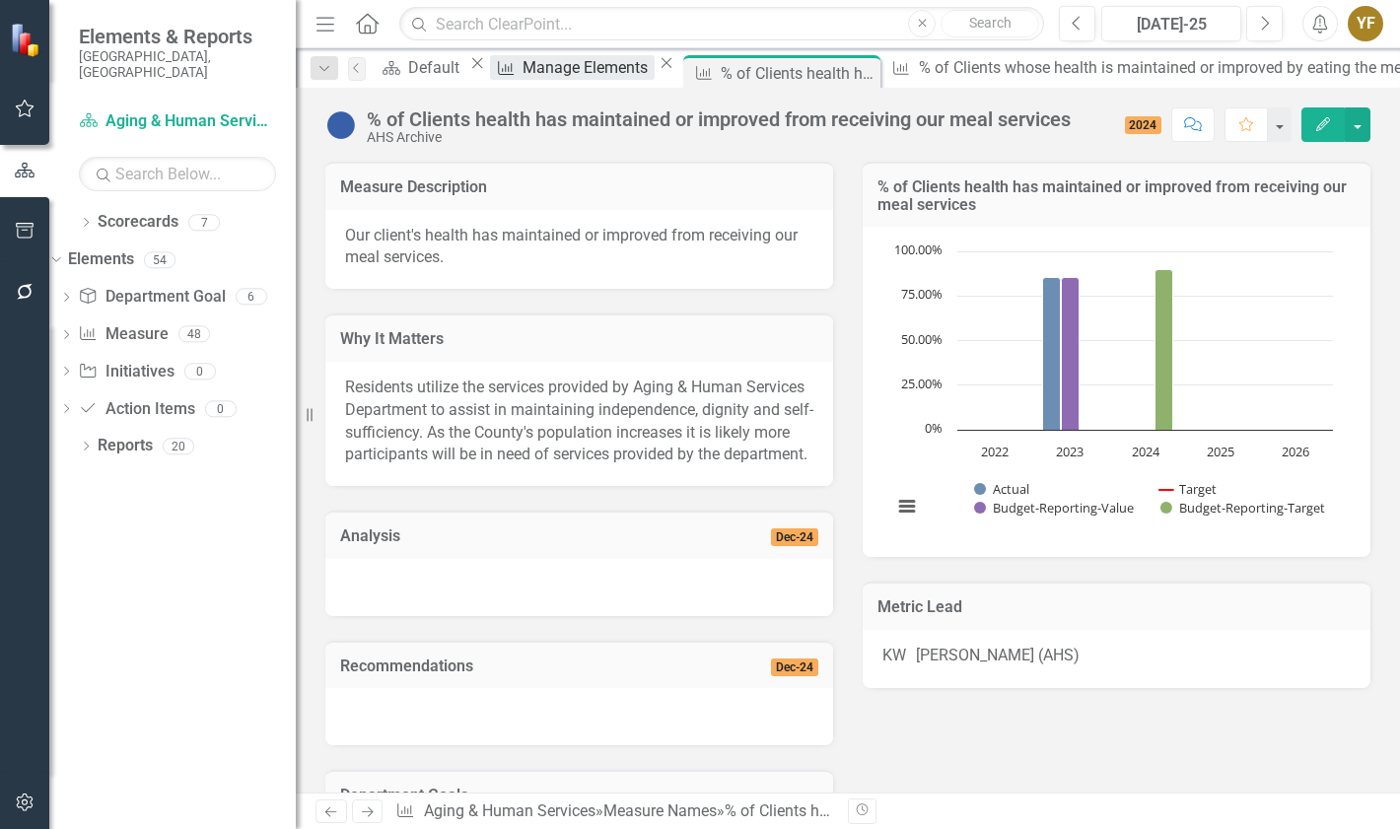
click at [608, 67] on div "Manage Elements" at bounding box center [588, 67] width 131 height 25
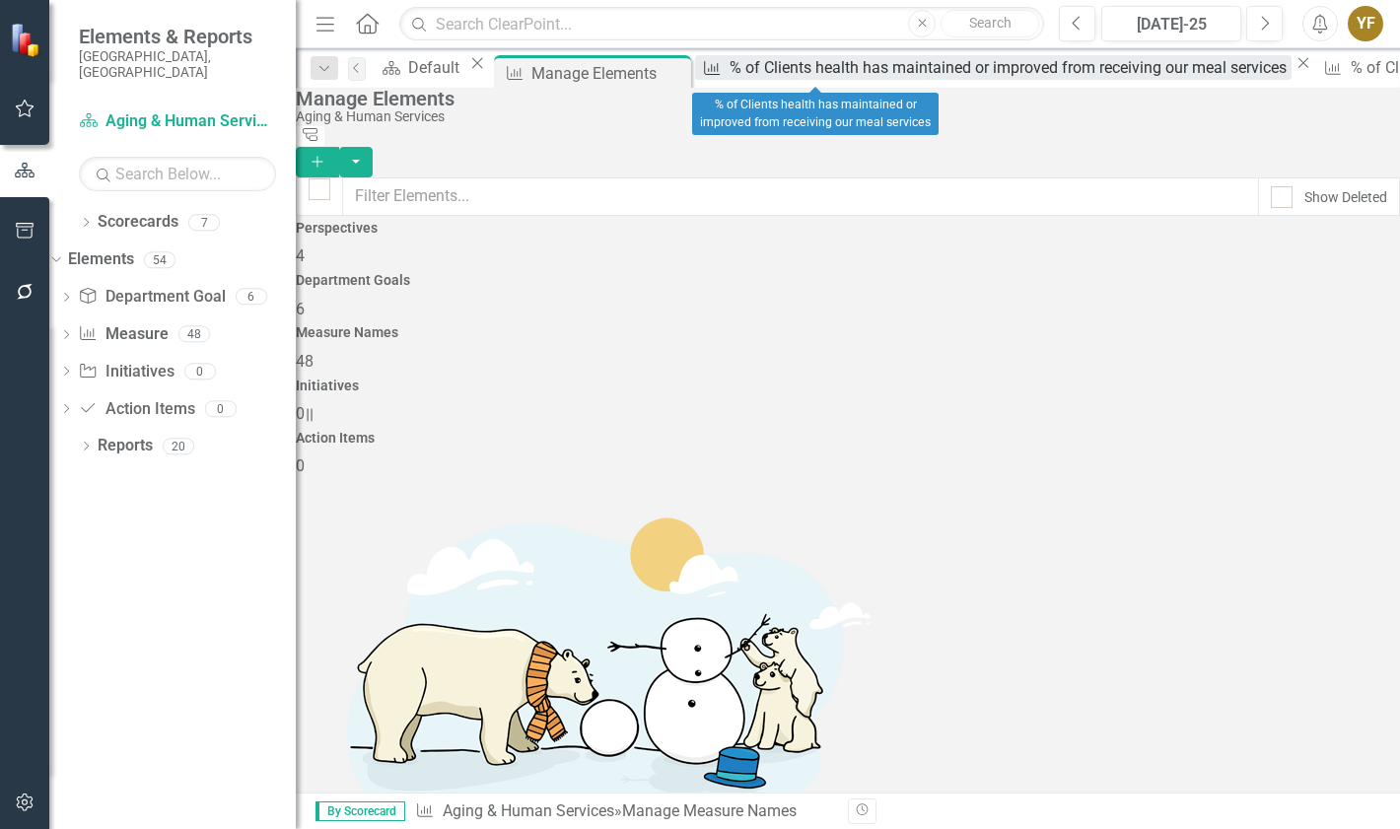
click at [847, 68] on div "% of Clients health has maintained or improved from receiving our meal services" at bounding box center [1010, 67] width 561 height 25
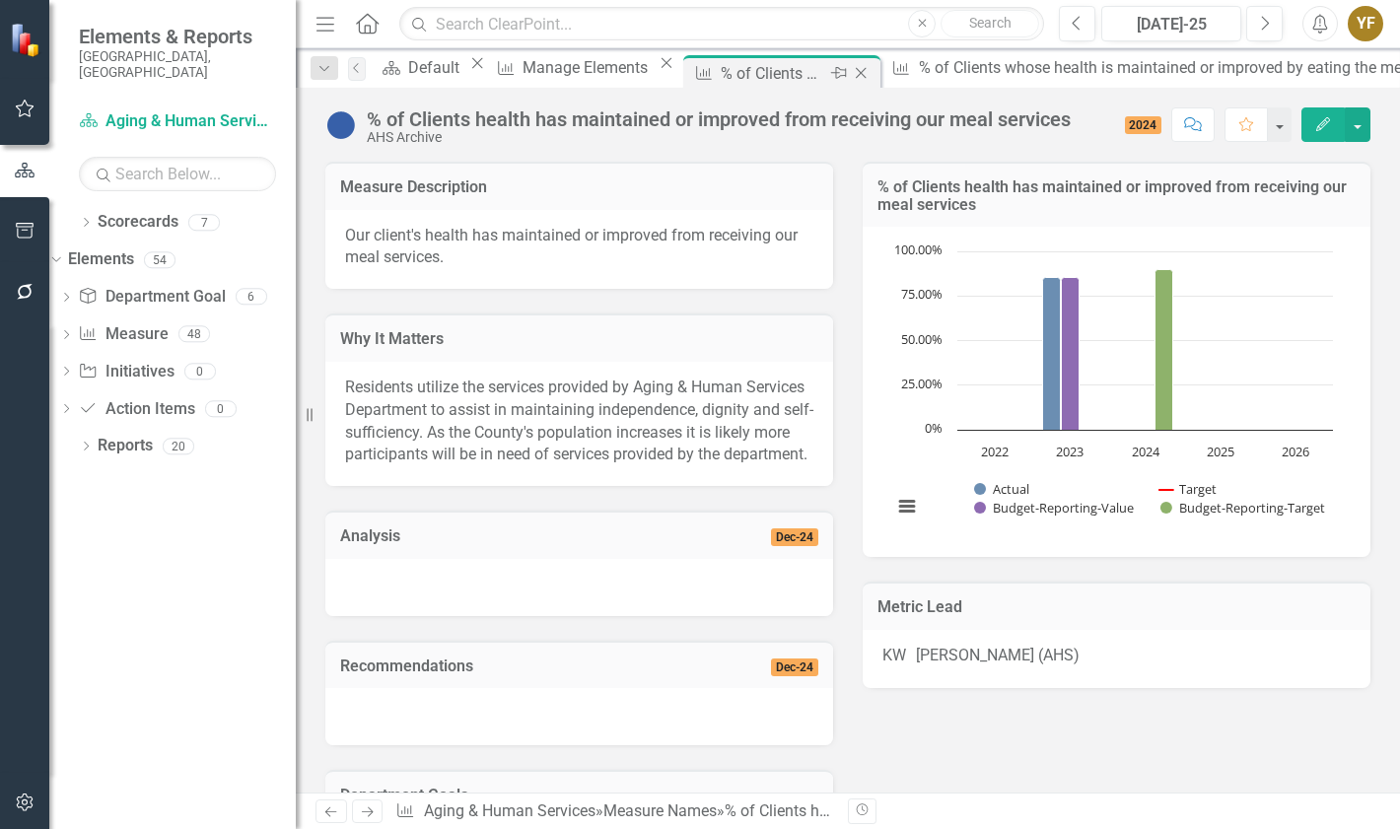
click at [871, 70] on icon "Close" at bounding box center [861, 73] width 20 height 16
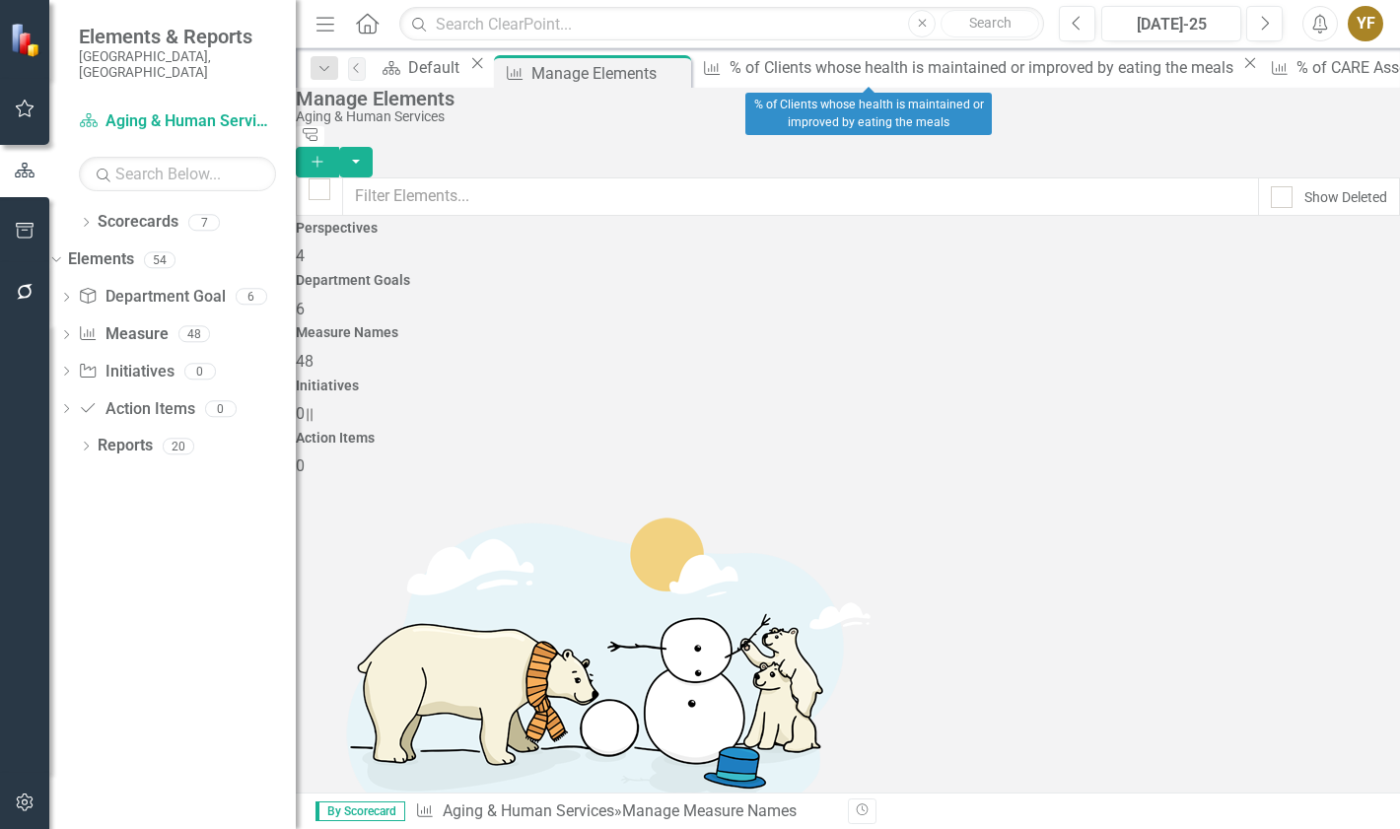
click at [1241, 71] on icon "Close" at bounding box center [1251, 63] width 20 height 16
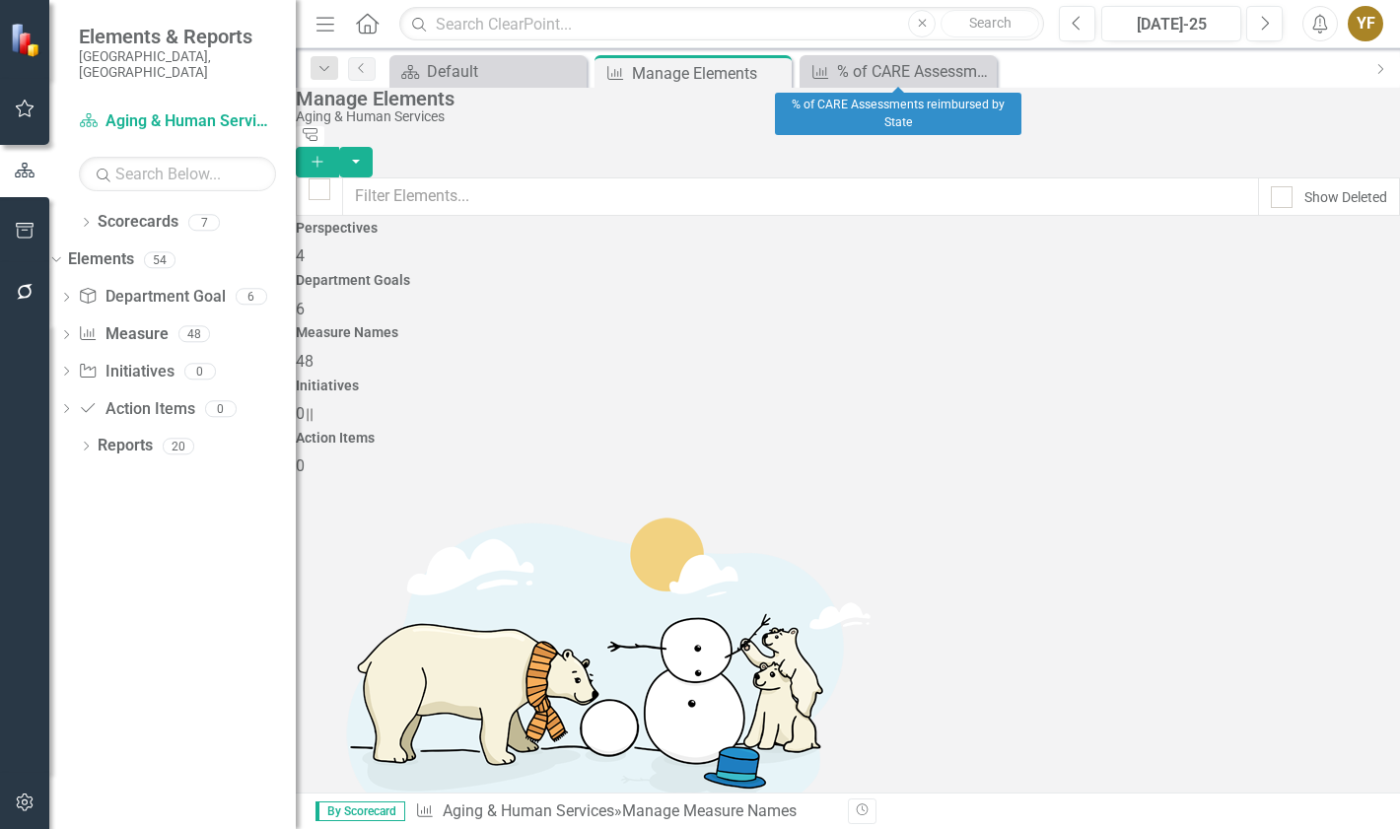
click at [0, 0] on icon "Close" at bounding box center [0, 0] width 0 height 0
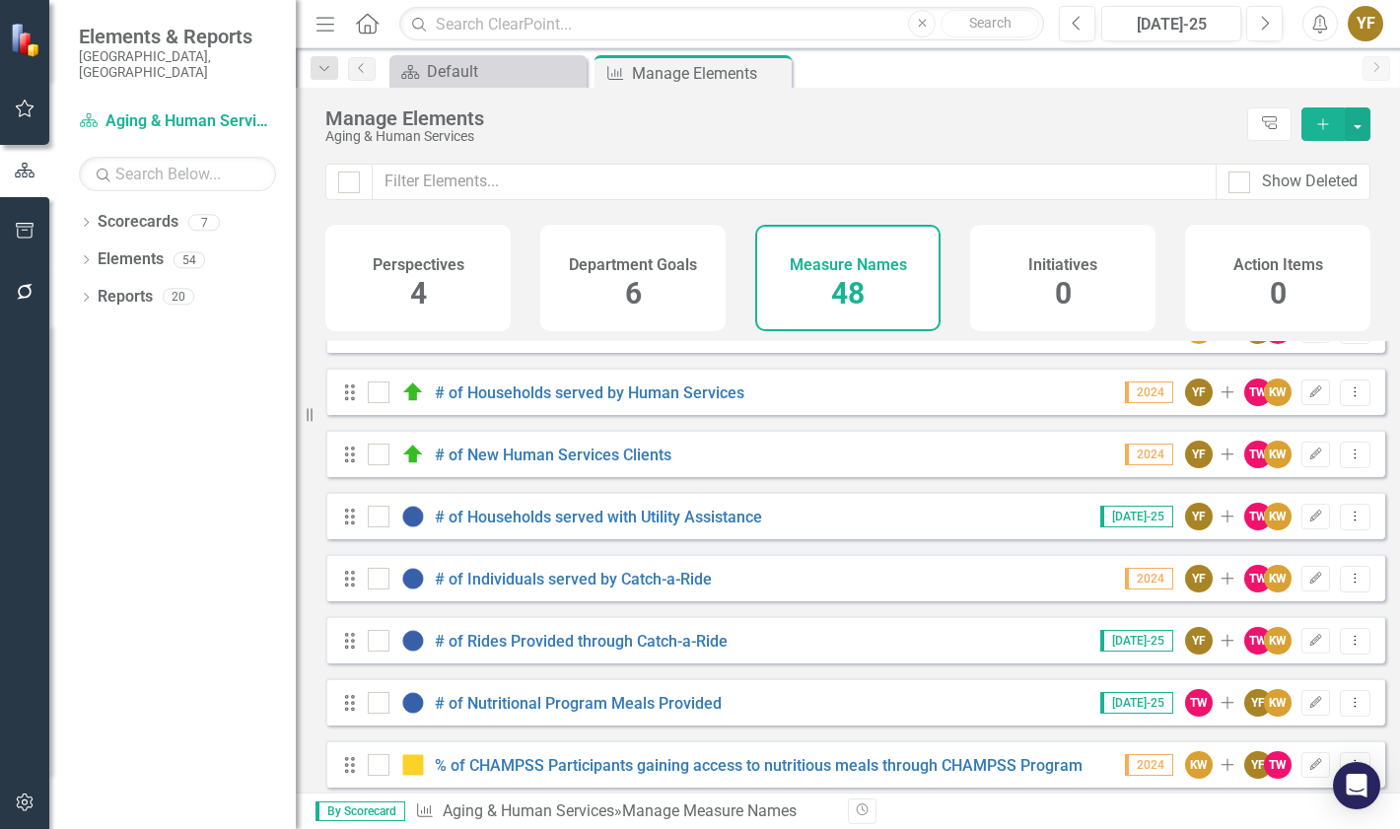
scroll to position [277, 0]
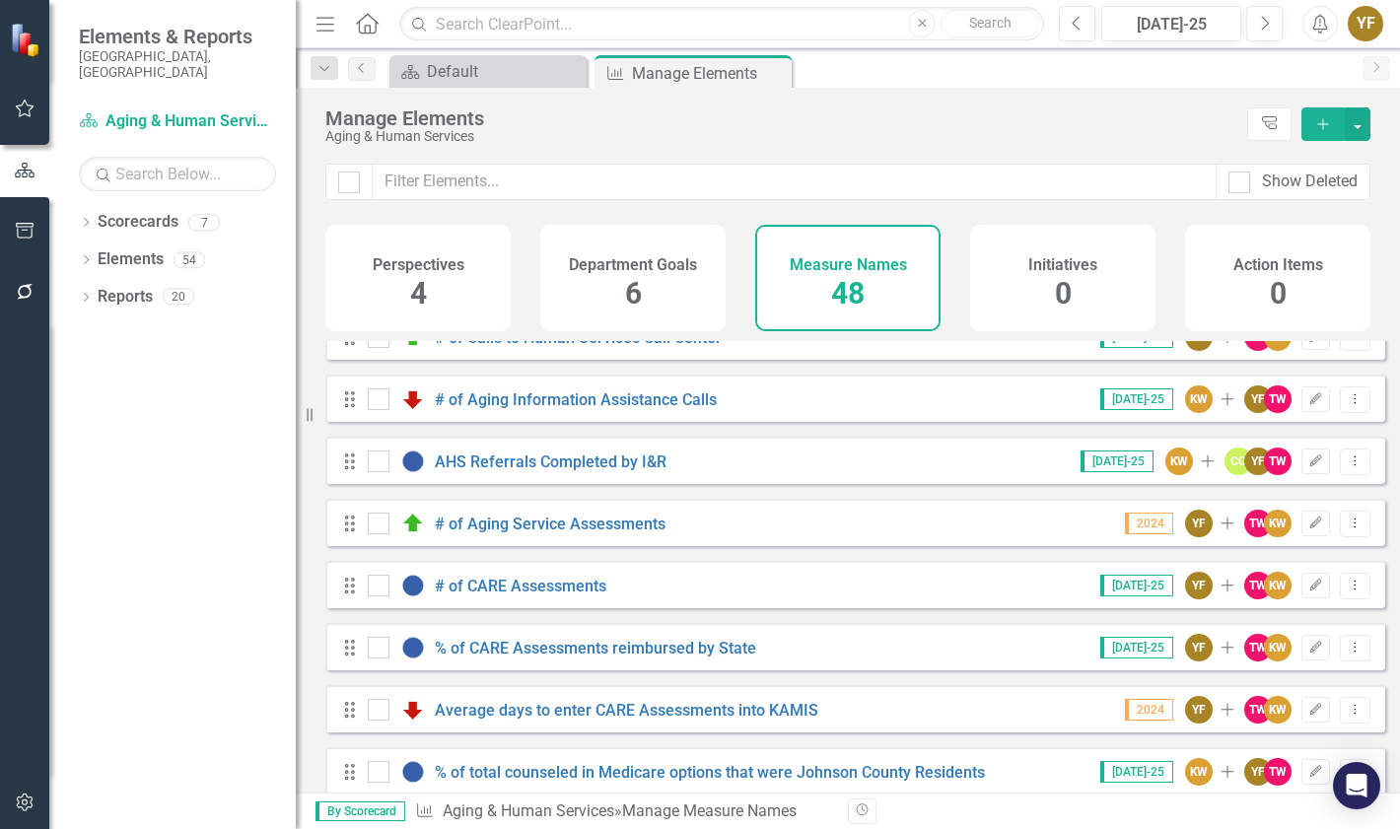
click at [1360, 34] on div "YF" at bounding box center [1366, 24] width 36 height 36
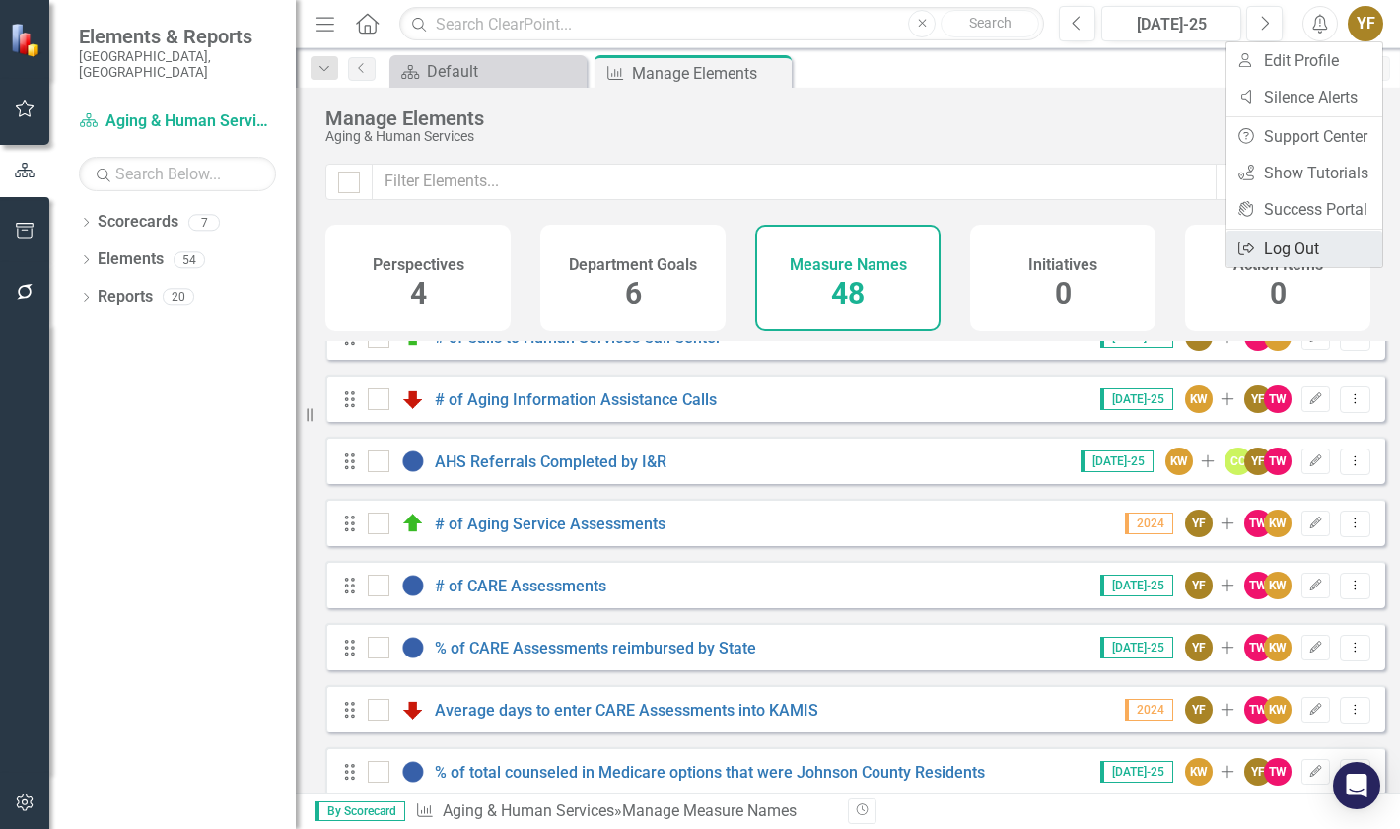
click at [1298, 242] on link "Logout Log Out" at bounding box center [1305, 249] width 156 height 36
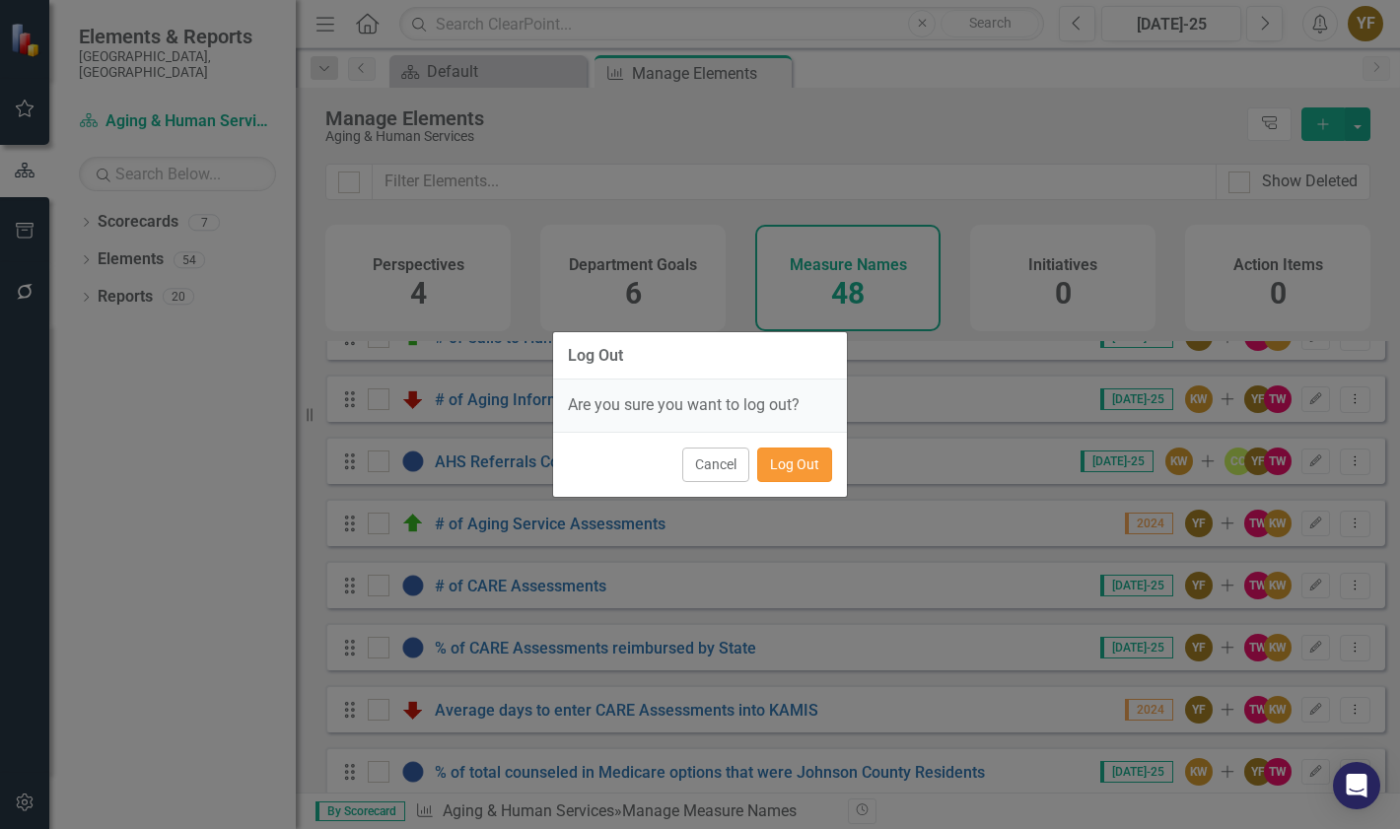
click at [801, 458] on button "Log Out" at bounding box center [794, 465] width 75 height 35
